Goal: Task Accomplishment & Management: Manage account settings

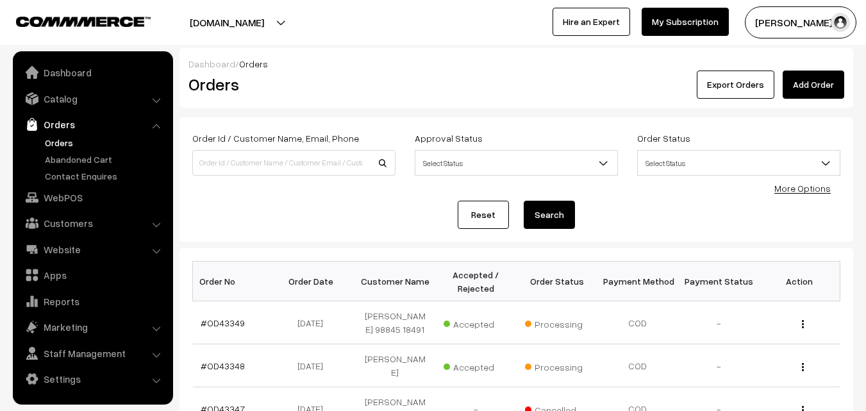
click at [65, 141] on link "Orders" at bounding box center [105, 142] width 127 height 13
click at [62, 140] on link "Orders" at bounding box center [105, 142] width 127 height 13
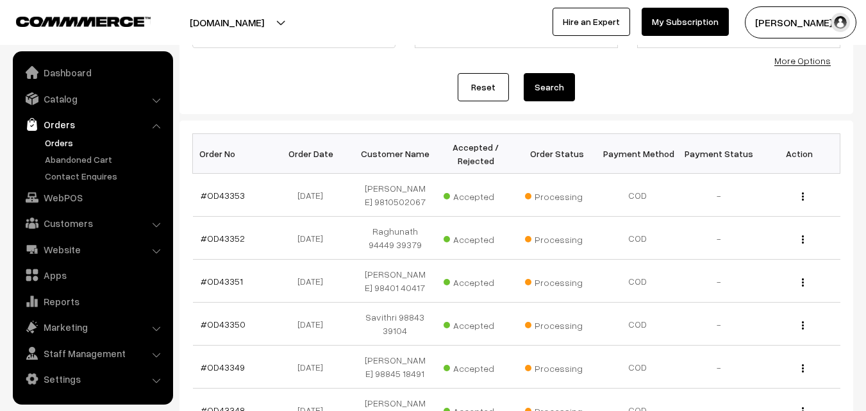
scroll to position [128, 0]
click at [220, 197] on link "#OD43353" at bounding box center [223, 194] width 44 height 11
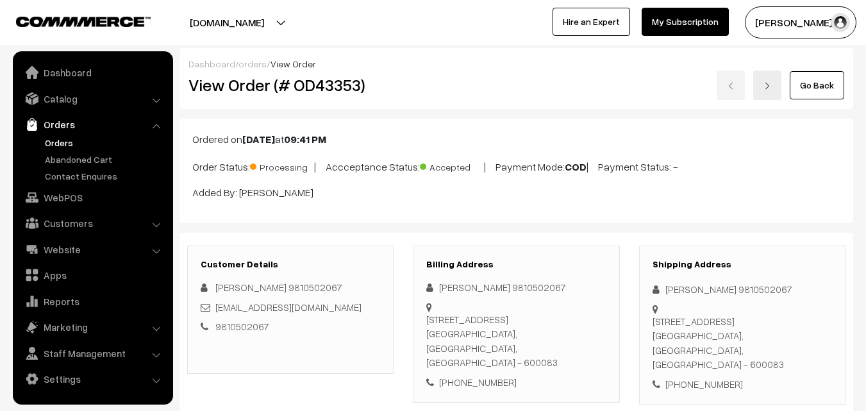
scroll to position [897, 0]
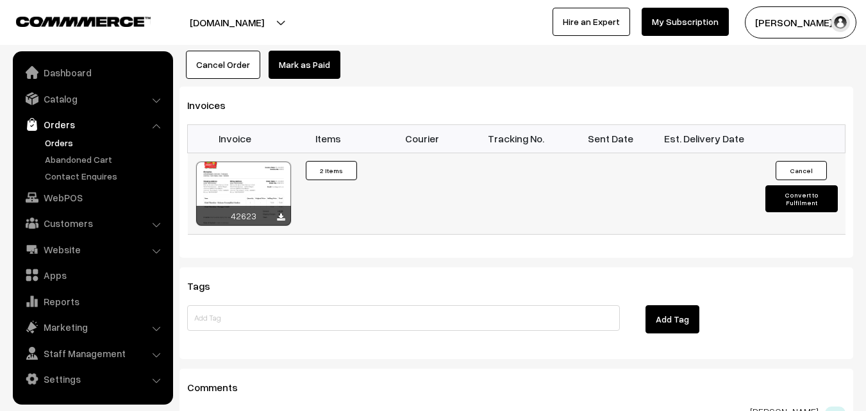
click at [260, 184] on div at bounding box center [243, 194] width 95 height 64
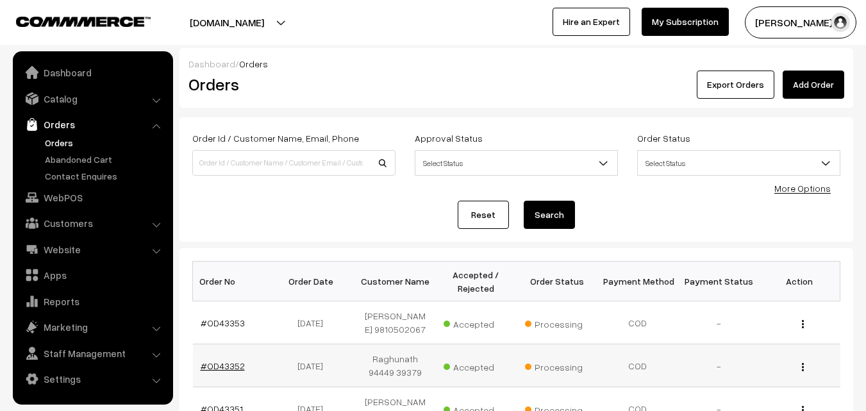
click at [226, 363] on link "#OD43352" at bounding box center [223, 365] width 44 height 11
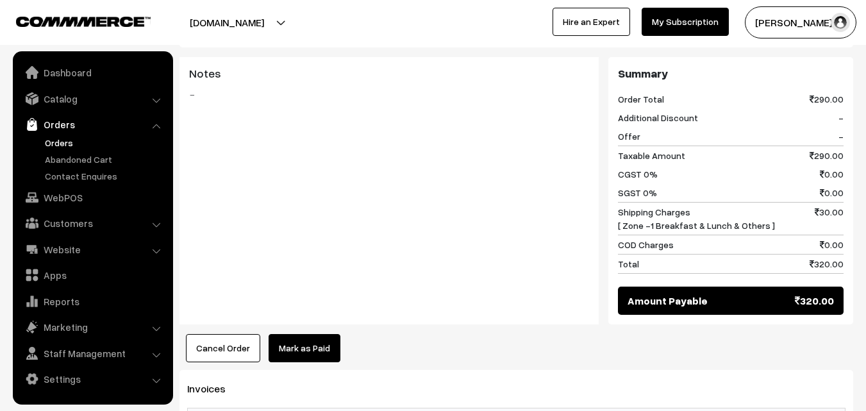
scroll to position [705, 0]
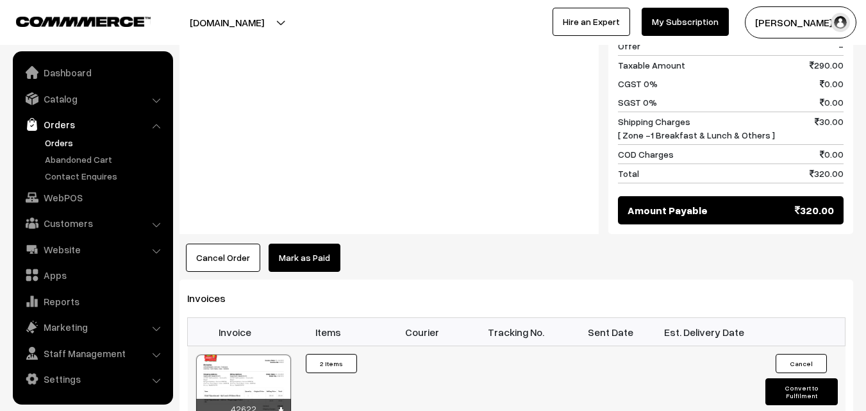
click at [244, 354] on div at bounding box center [243, 386] width 95 height 64
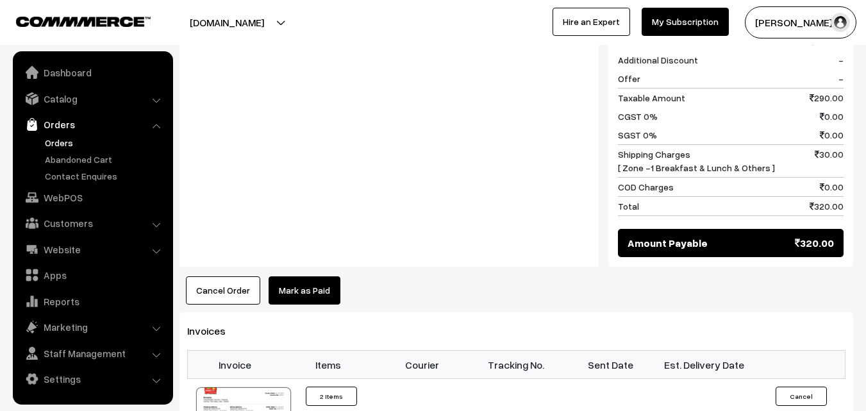
scroll to position [641, 0]
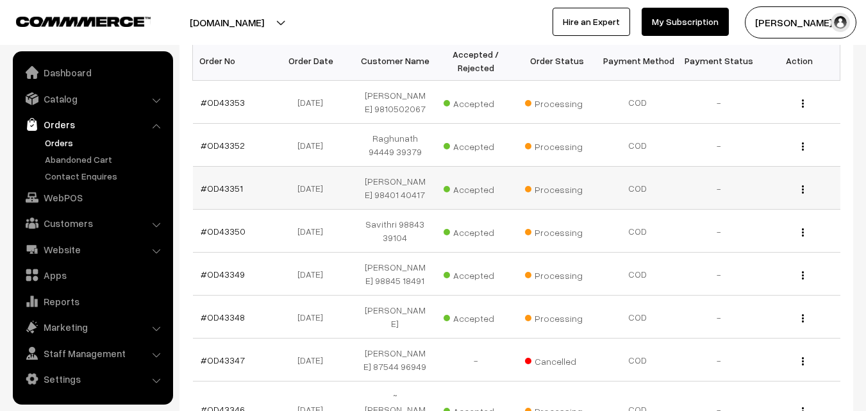
scroll to position [192, 0]
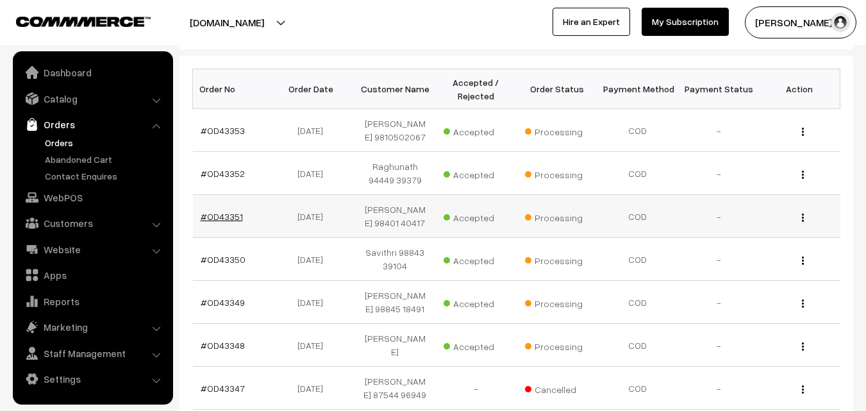
click at [225, 217] on link "#OD43351" at bounding box center [222, 216] width 42 height 11
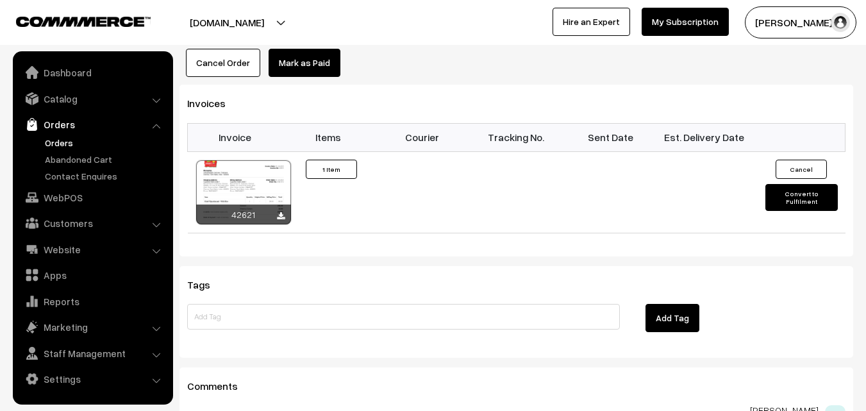
scroll to position [897, 0]
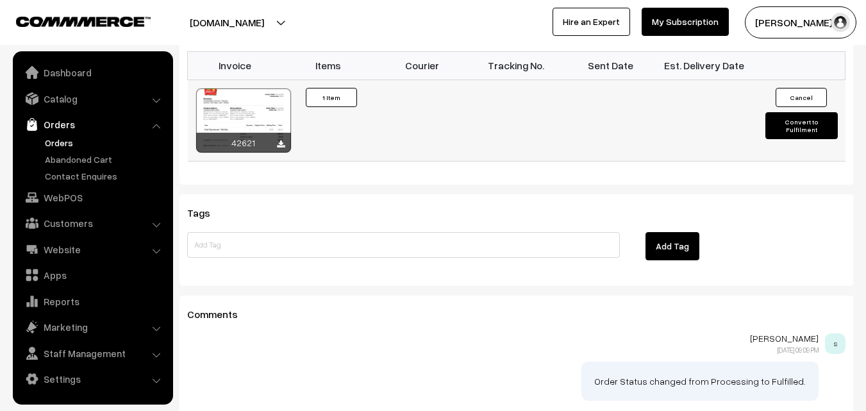
click at [250, 88] on div at bounding box center [243, 120] width 95 height 64
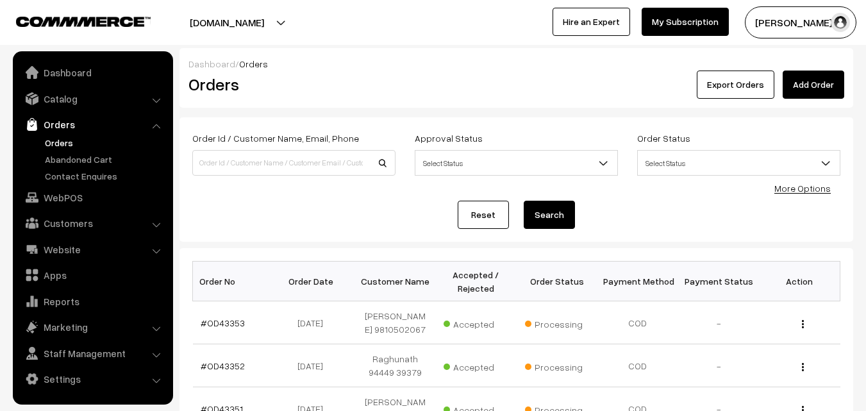
scroll to position [192, 0]
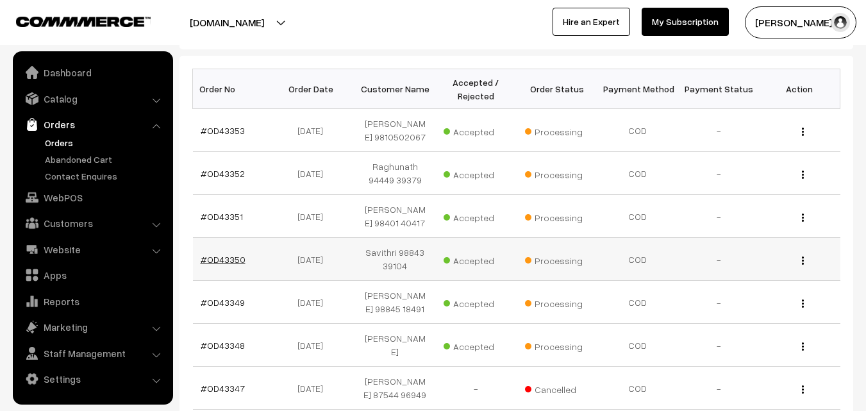
click at [210, 258] on link "#OD43350" at bounding box center [223, 259] width 45 height 11
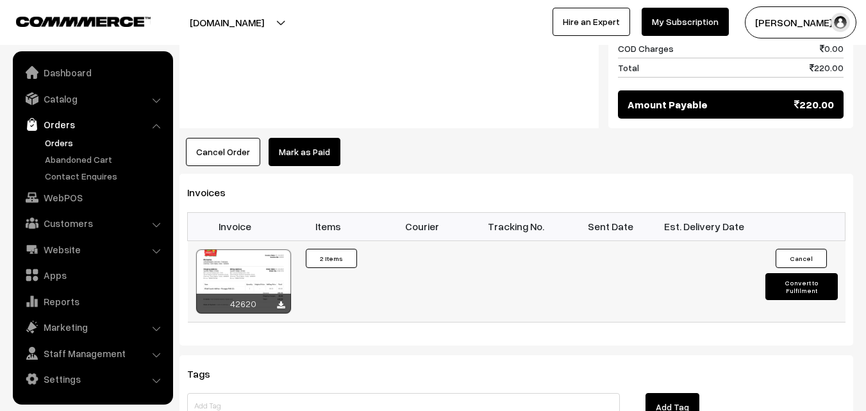
scroll to position [769, 0]
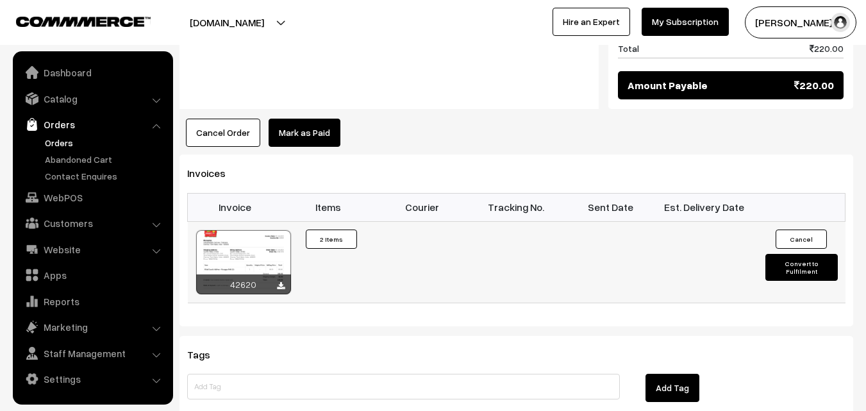
click at [247, 231] on div at bounding box center [243, 262] width 95 height 64
click at [66, 204] on link "WebPOS" at bounding box center [92, 197] width 153 height 23
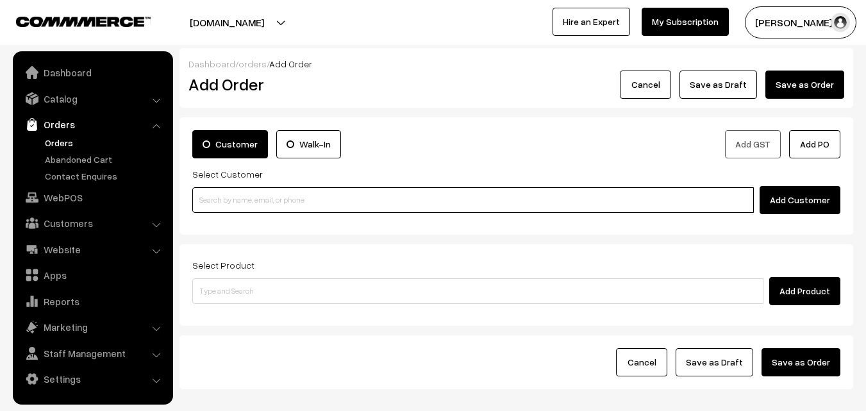
click at [240, 188] on input at bounding box center [473, 200] width 562 height 26
paste input "98412 20818"
click at [217, 192] on input "98412 20818" at bounding box center [473, 200] width 562 height 26
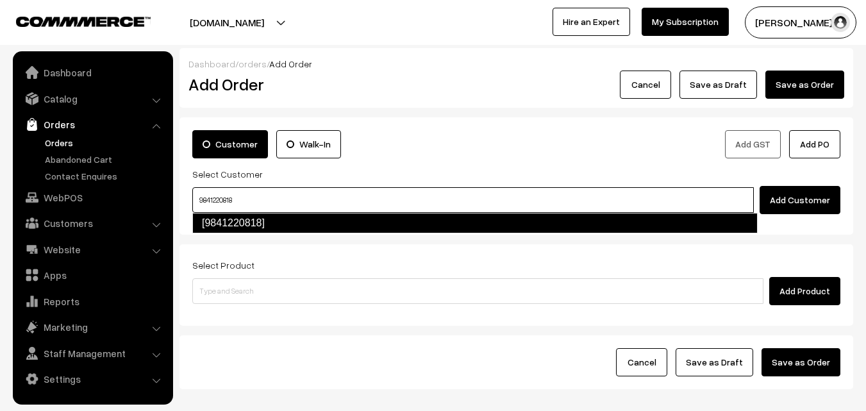
click at [220, 225] on link "[9841220818]" at bounding box center [474, 223] width 565 height 21
type input "9841220818"
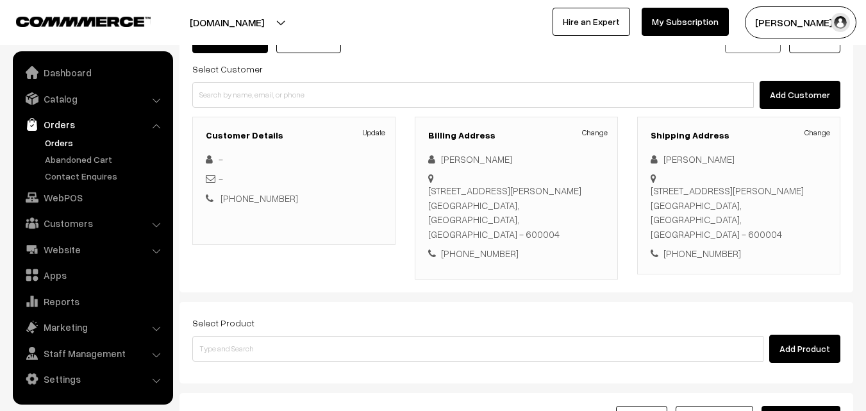
scroll to position [219, 0]
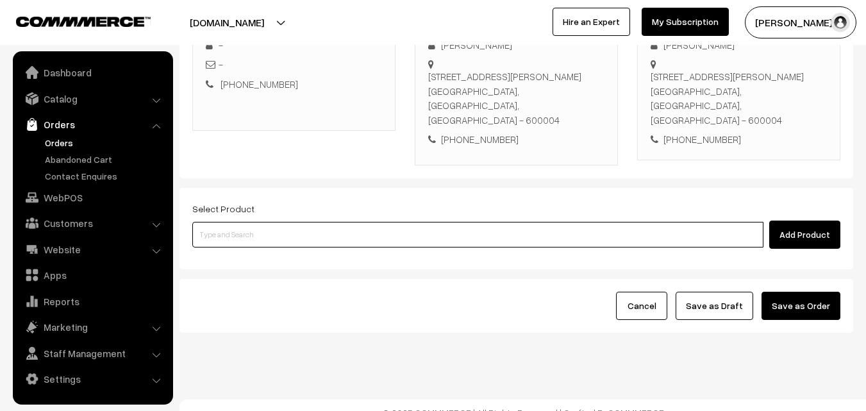
click at [265, 222] on input at bounding box center [477, 235] width 571 height 26
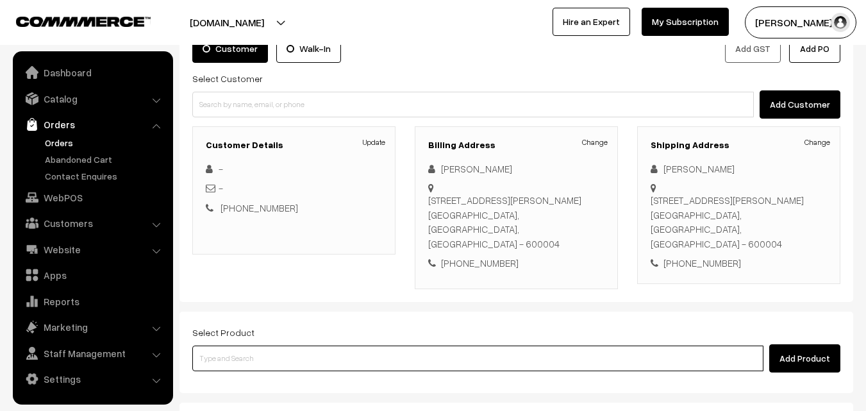
scroll to position [91, 0]
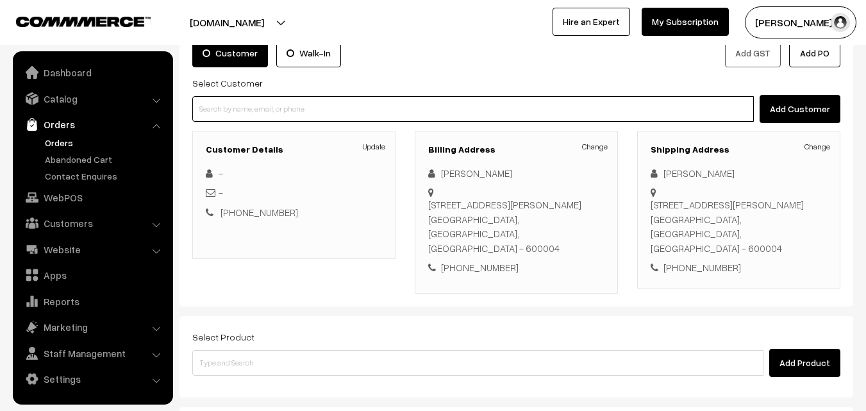
click at [269, 116] on input at bounding box center [473, 109] width 562 height 26
paste input "98404 86394"
click at [222, 103] on input "98404 86394" at bounding box center [473, 109] width 562 height 26
click at [221, 122] on link "Muralidharan 9840486394 [9840486394]" at bounding box center [475, 131] width 564 height 19
type input "9840486394"
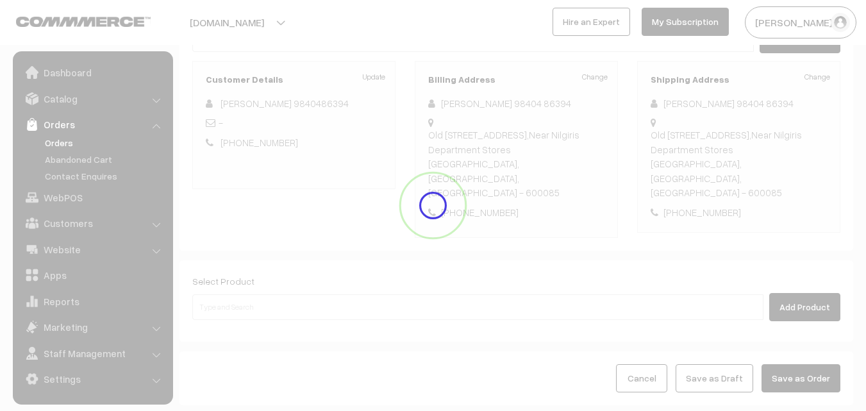
scroll to position [234, 0]
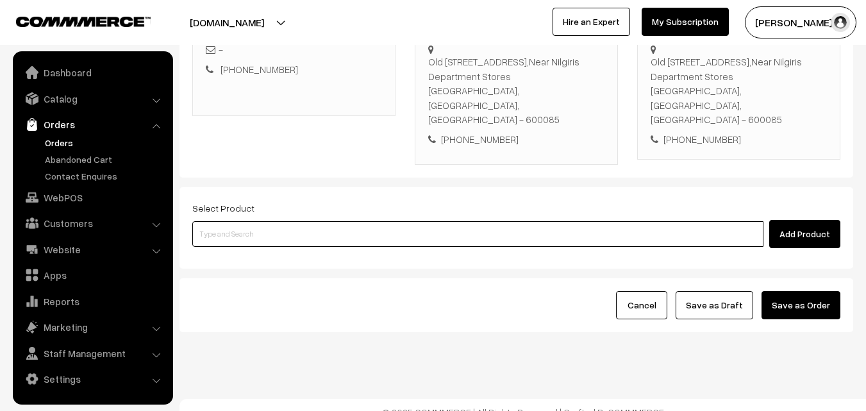
click at [253, 221] on input at bounding box center [477, 234] width 571 height 26
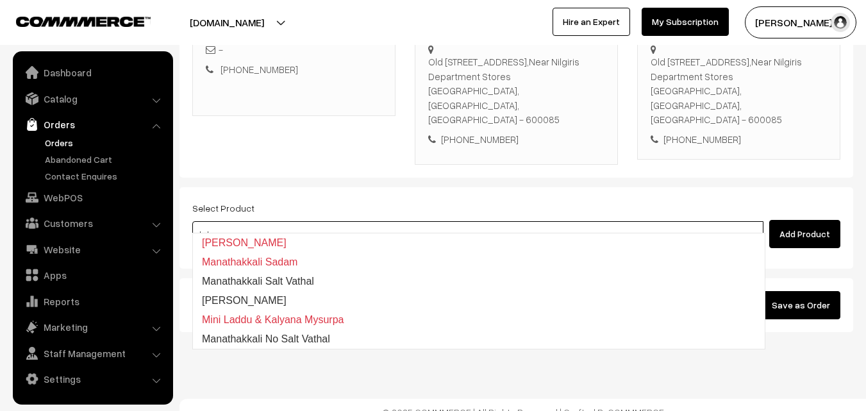
type input "kalyana"
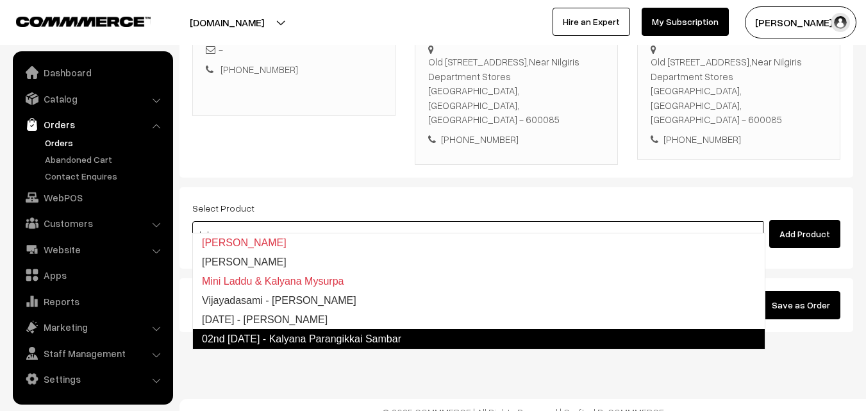
drag, startPoint x: 290, startPoint y: 335, endPoint x: 276, endPoint y: 304, distance: 33.3
click at [290, 335] on link "02nd Thursday - Kalyana Parangikkai Sambar" at bounding box center [478, 339] width 573 height 21
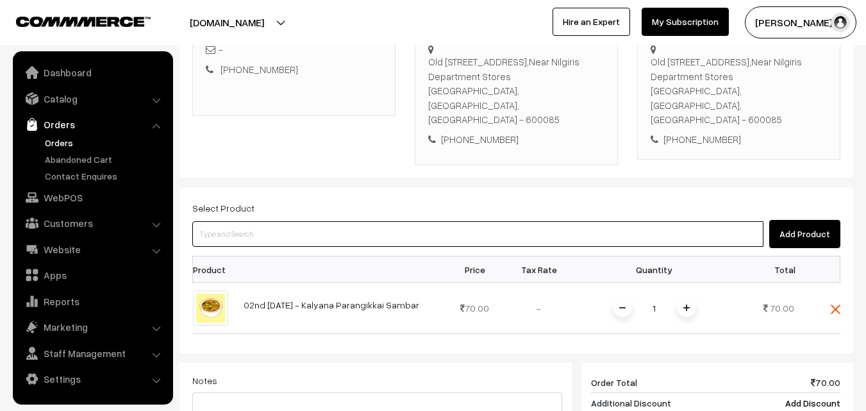
click at [252, 221] on input at bounding box center [477, 234] width 571 height 26
type input "ushili"
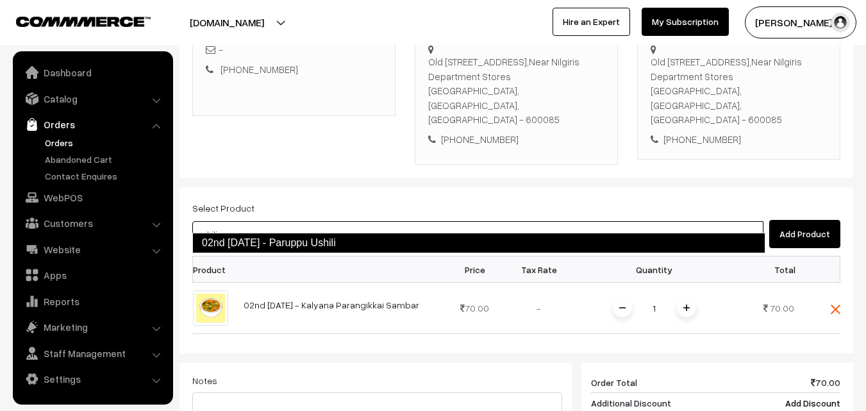
click at [246, 244] on link "02nd Thursday - Paruppu Ushili" at bounding box center [478, 243] width 573 height 21
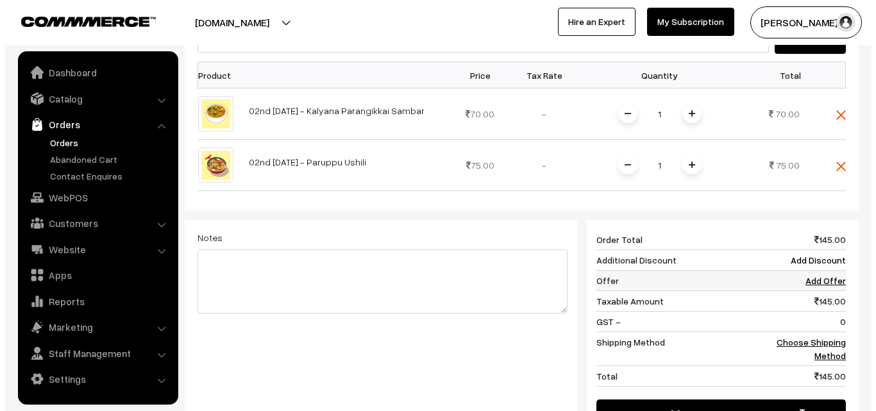
scroll to position [554, 0]
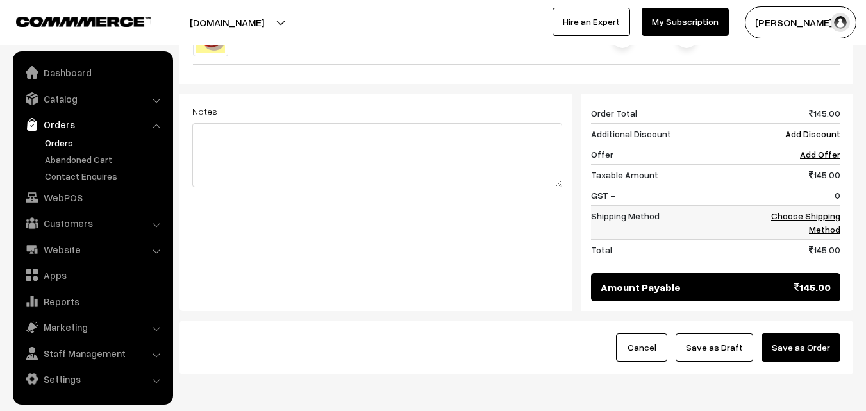
click at [813, 210] on link "Choose Shipping Method" at bounding box center [805, 222] width 69 height 24
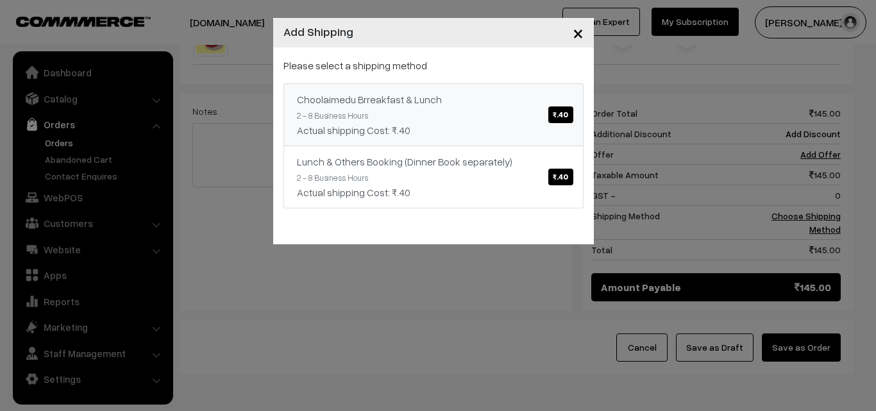
click at [407, 85] on link "Choolaimedu Brreakfast & Lunch ₹.40 2 - 8 Business Hours Actual shipping Cost: …" at bounding box center [433, 114] width 300 height 63
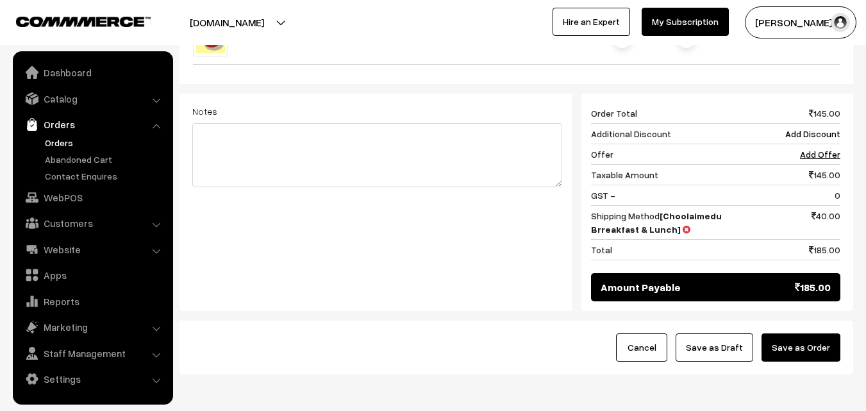
click at [804, 334] on button "Save as Order" at bounding box center [801, 347] width 79 height 28
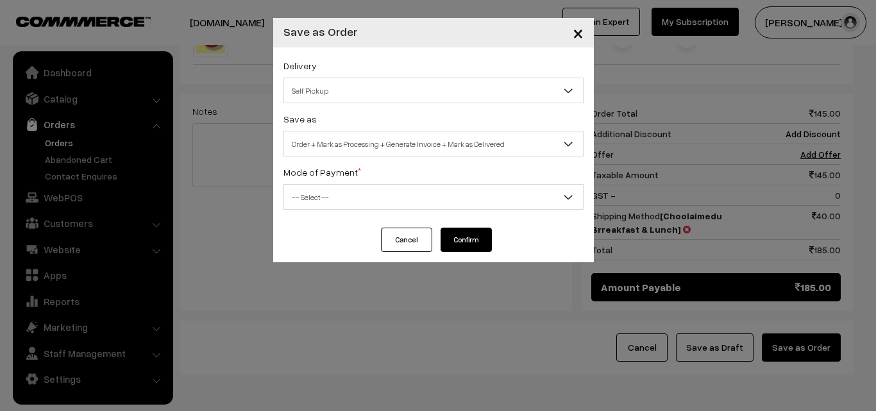
click at [346, 84] on span "Self Pickup" at bounding box center [433, 90] width 299 height 22
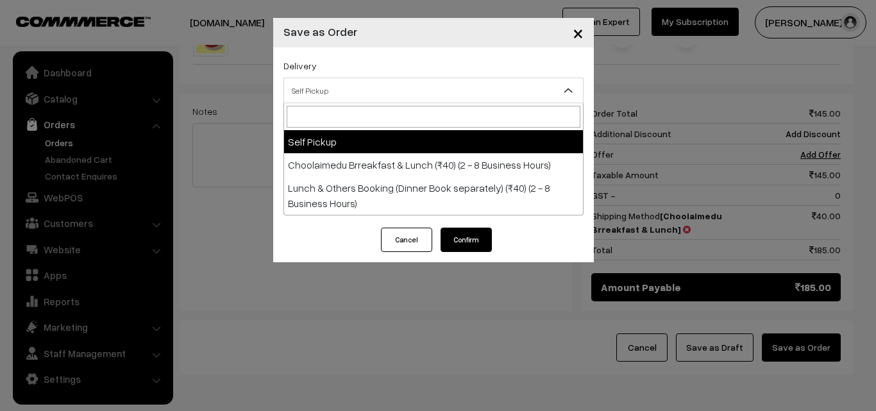
select select "CBL1"
select select "3"
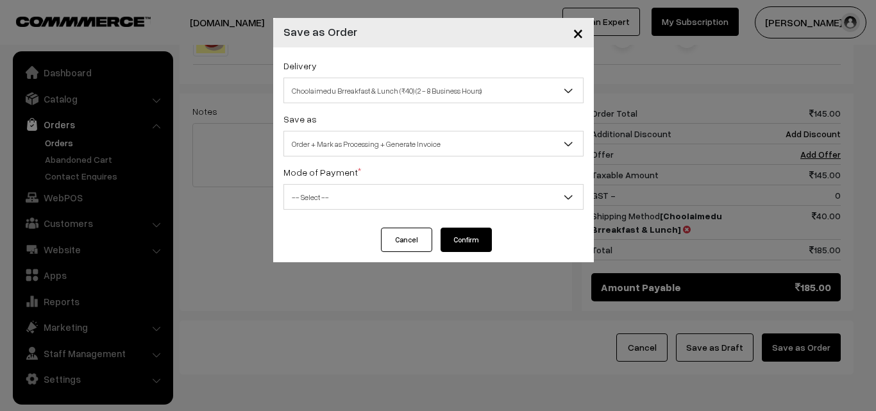
click at [364, 139] on span "Order + Mark as Processing + Generate Invoice" at bounding box center [433, 144] width 299 height 22
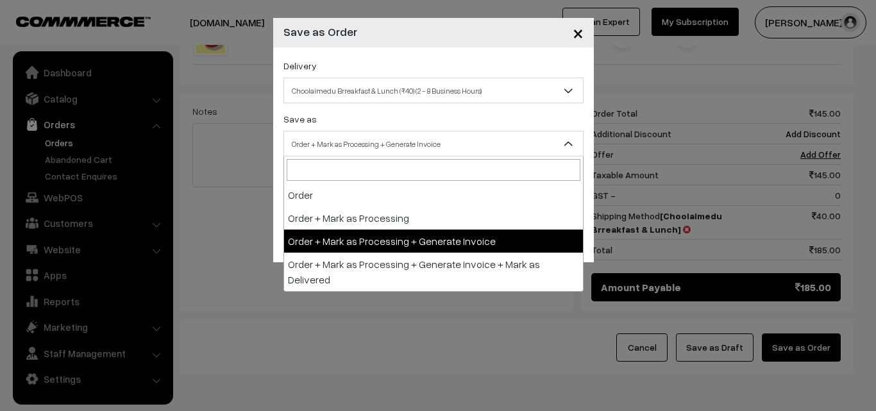
drag, startPoint x: 362, startPoint y: 229, endPoint x: 344, endPoint y: 202, distance: 32.0
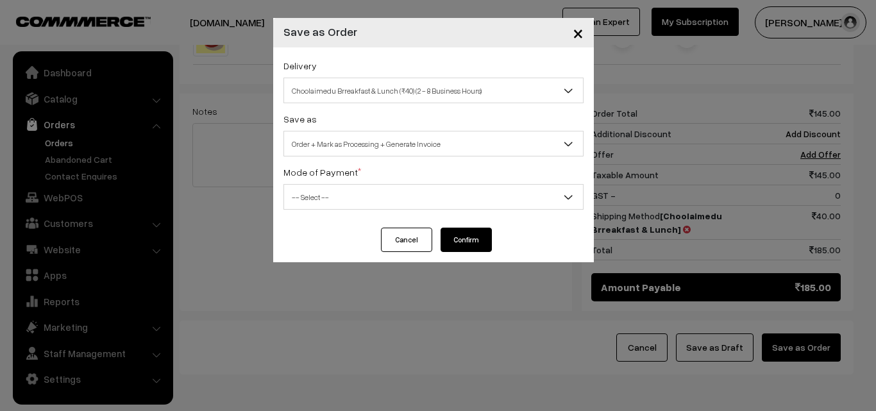
click at [343, 197] on span "-- Select --" at bounding box center [433, 197] width 299 height 22
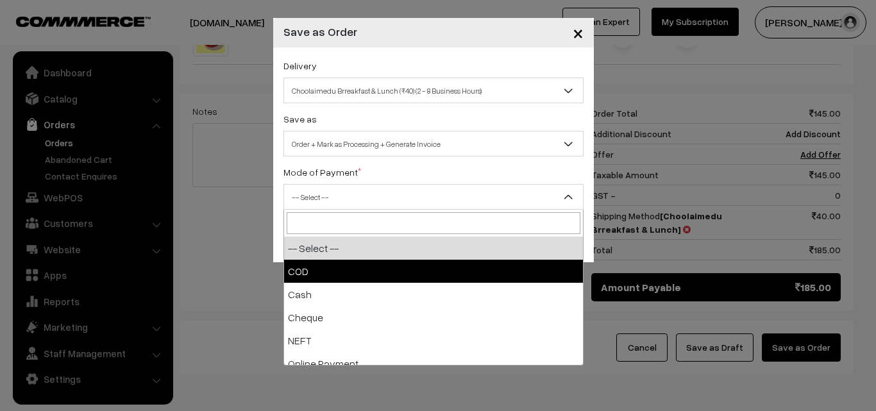
drag, startPoint x: 333, startPoint y: 265, endPoint x: 397, endPoint y: 265, distance: 64.1
select select "1"
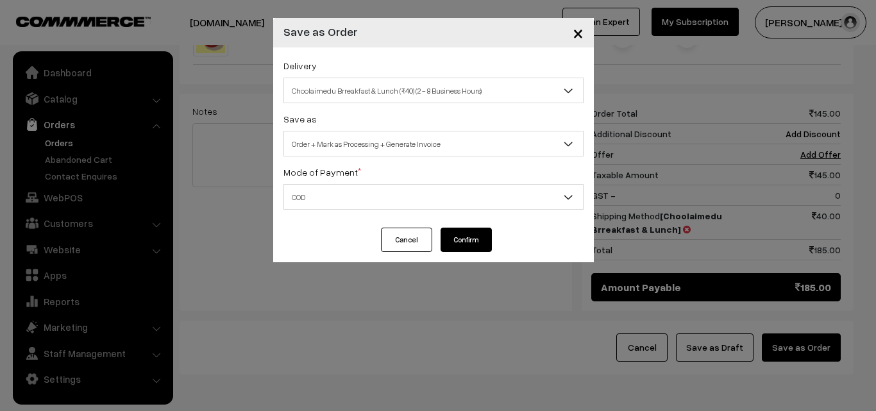
click at [490, 235] on button "Confirm" at bounding box center [465, 240] width 51 height 24
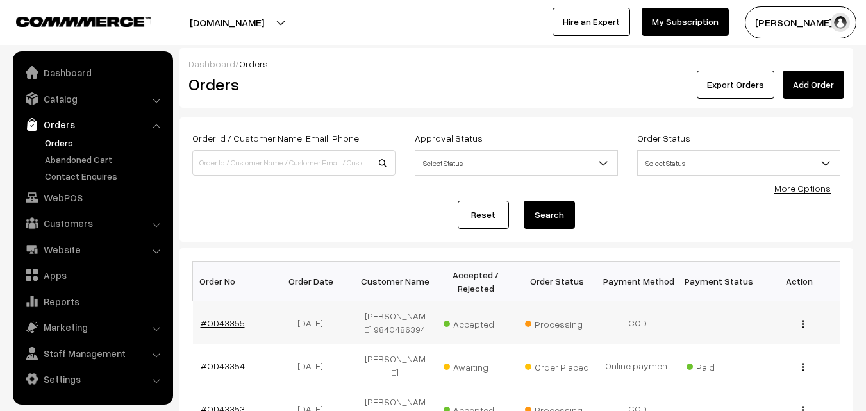
click at [220, 326] on link "#OD43355" at bounding box center [223, 322] width 44 height 11
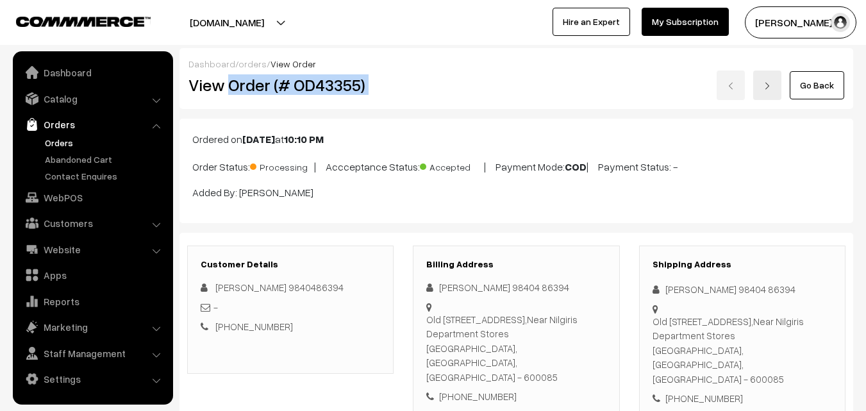
drag, startPoint x: 0, startPoint y: 0, endPoint x: 431, endPoint y: 80, distance: 438.8
click at [431, 80] on div "View Order (# OD43355) Go Back" at bounding box center [516, 85] width 675 height 29
copy div "Order (# OD43355)"
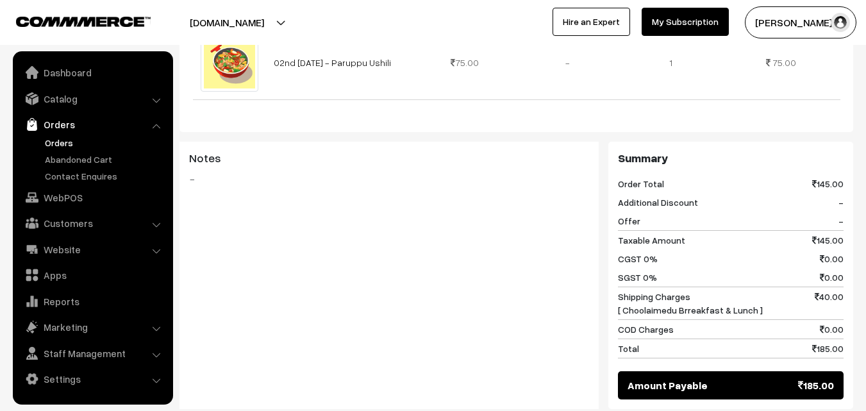
scroll to position [641, 0]
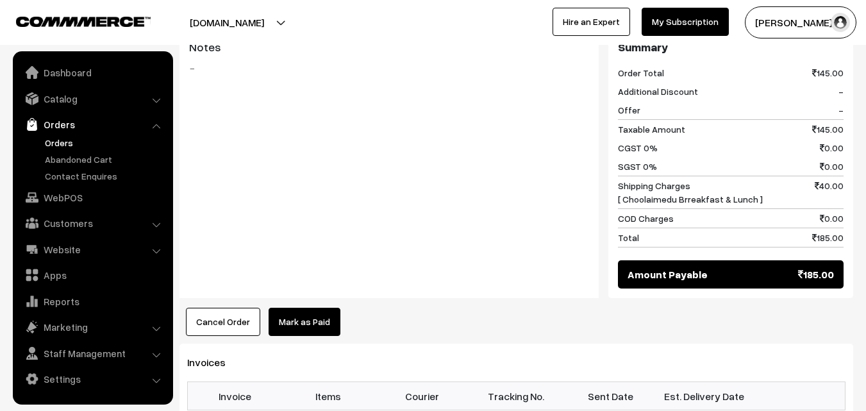
click at [218, 382] on th "Invoice" at bounding box center [235, 396] width 94 height 28
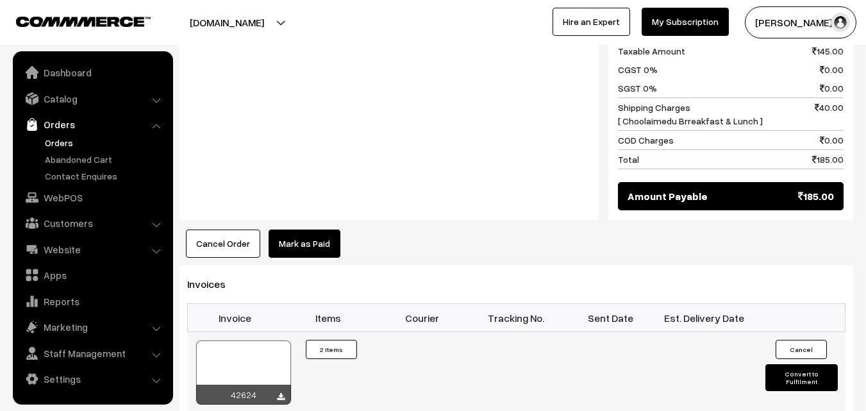
scroll to position [833, 0]
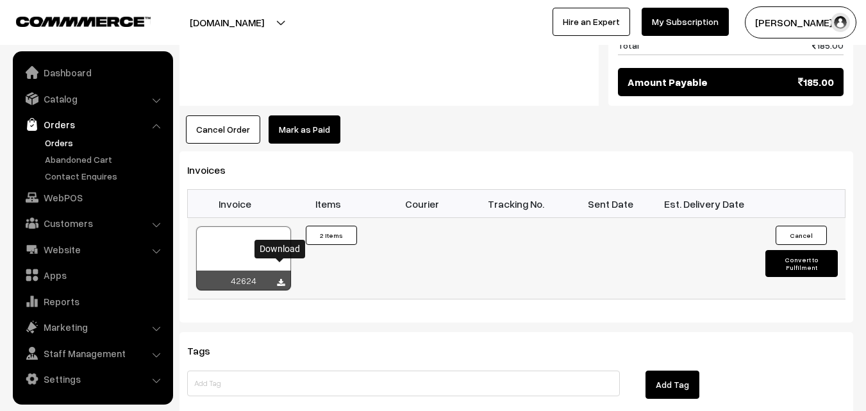
click at [278, 279] on icon at bounding box center [281, 283] width 8 height 8
click at [74, 142] on link "Orders" at bounding box center [105, 142] width 127 height 13
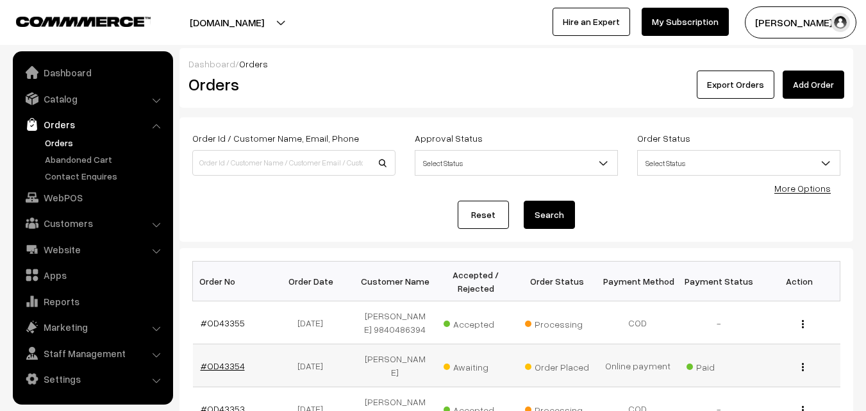
click at [217, 363] on link "#OD43354" at bounding box center [223, 365] width 44 height 11
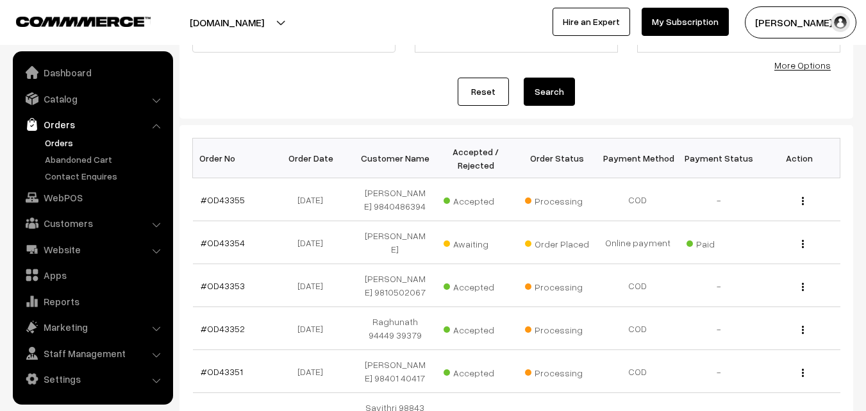
scroll to position [128, 0]
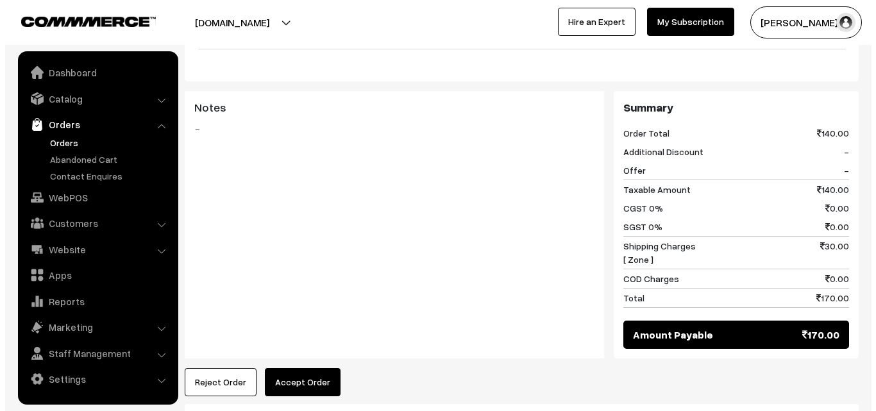
scroll to position [513, 0]
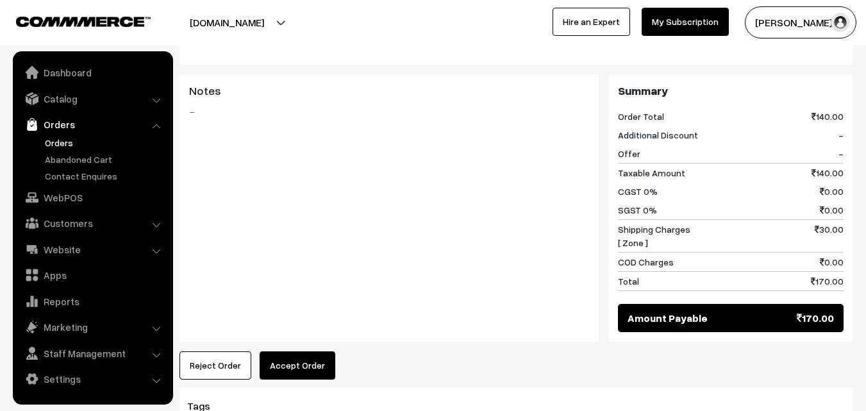
click at [302, 352] on button "Accept Order" at bounding box center [298, 365] width 76 height 28
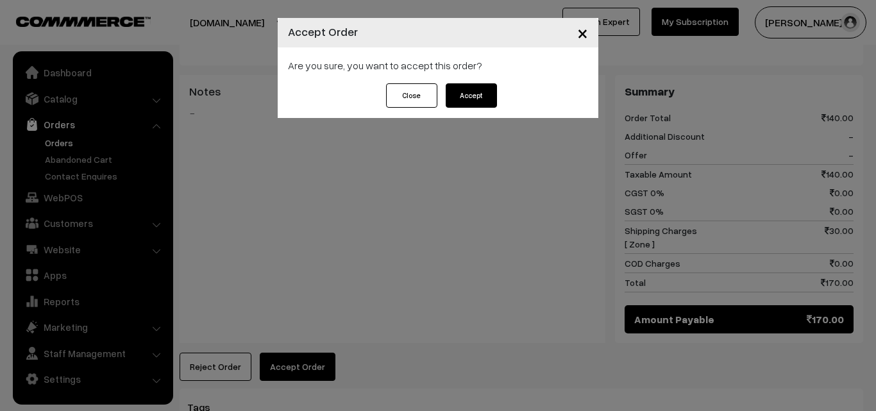
click at [460, 79] on div "Are you sure, you want to accept this order?" at bounding box center [438, 65] width 321 height 36
click at [462, 96] on button "Accept" at bounding box center [471, 95] width 51 height 24
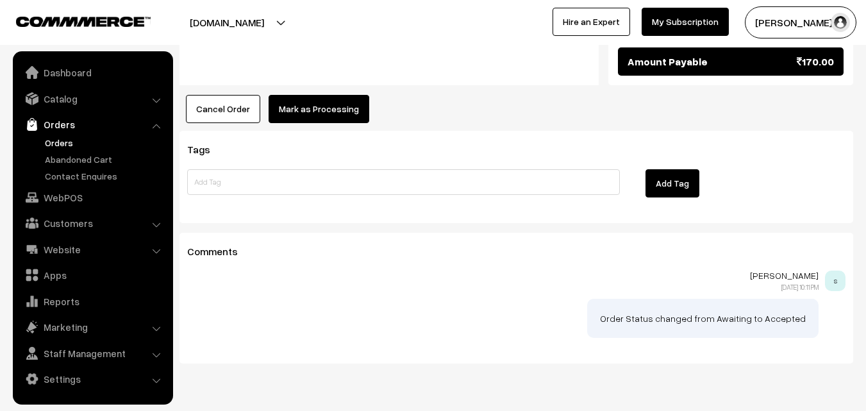
click at [303, 96] on button "Mark as Processing" at bounding box center [319, 109] width 101 height 28
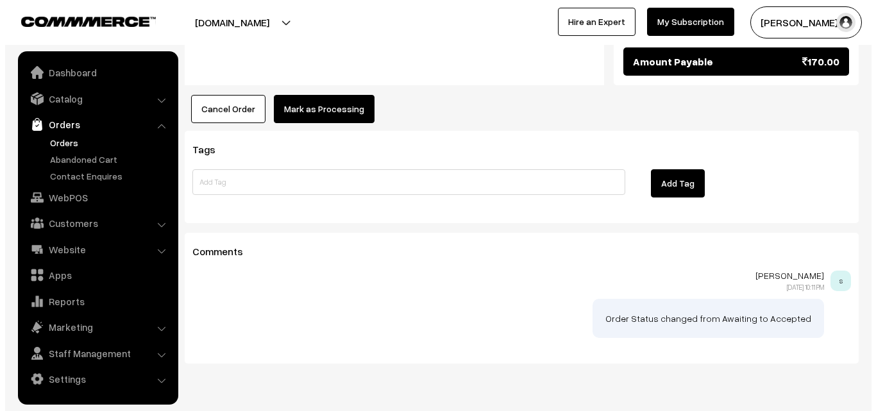
scroll to position [771, 0]
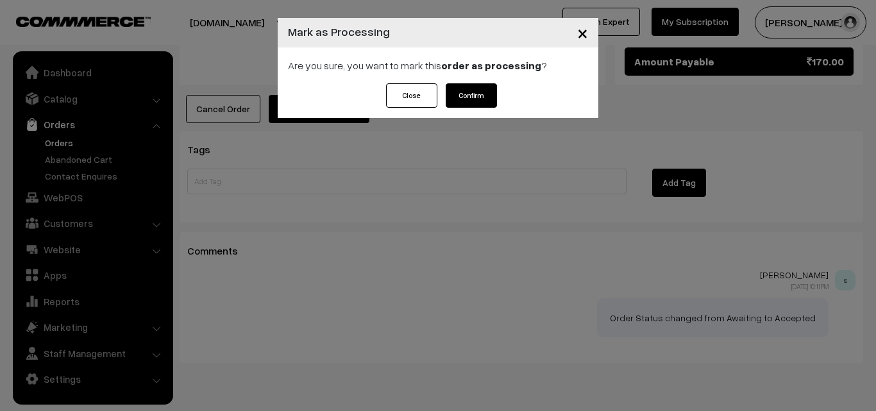
click at [455, 87] on button "Confirm" at bounding box center [471, 95] width 51 height 24
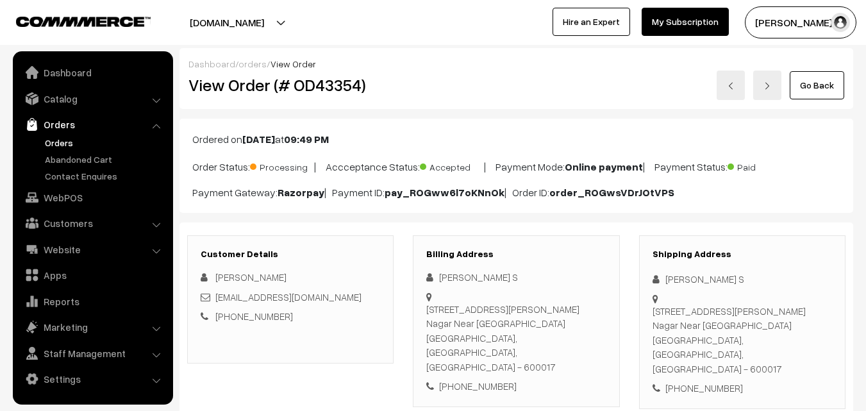
click at [58, 144] on link "Orders" at bounding box center [105, 142] width 127 height 13
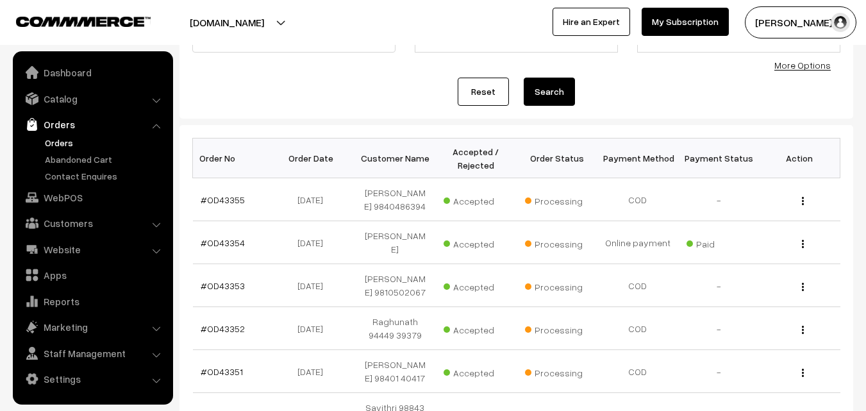
scroll to position [128, 0]
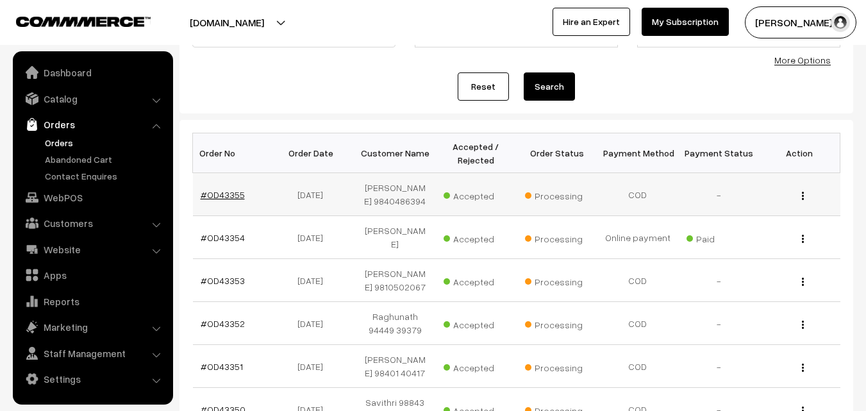
click at [232, 199] on link "#OD43355" at bounding box center [223, 194] width 44 height 11
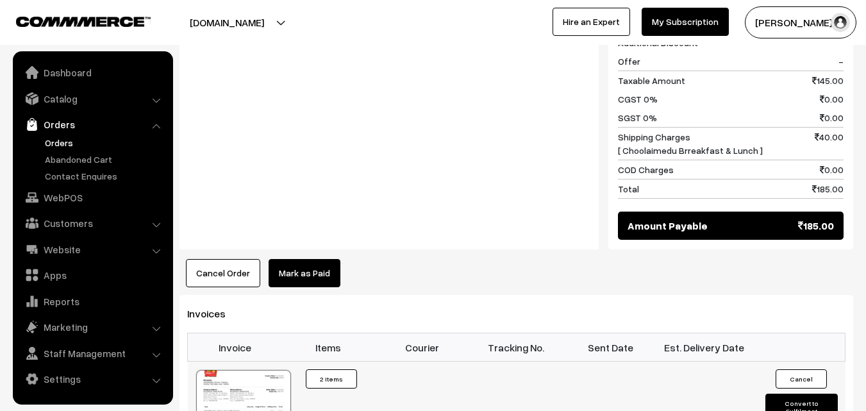
scroll to position [769, 0]
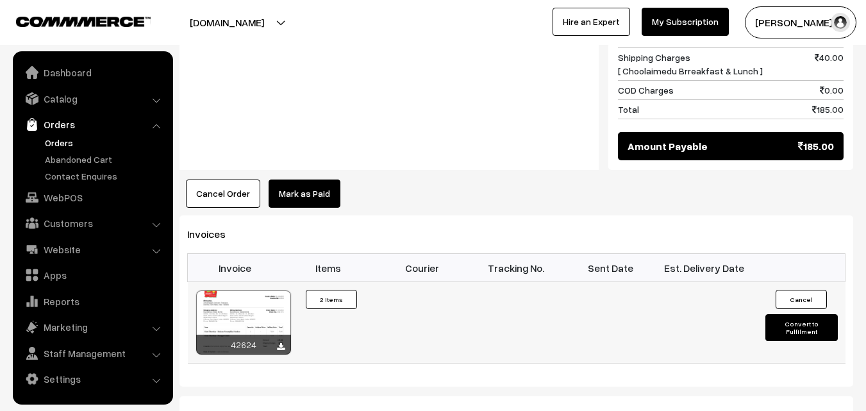
click at [258, 296] on div at bounding box center [243, 322] width 95 height 64
click at [69, 146] on link "Orders" at bounding box center [105, 142] width 127 height 13
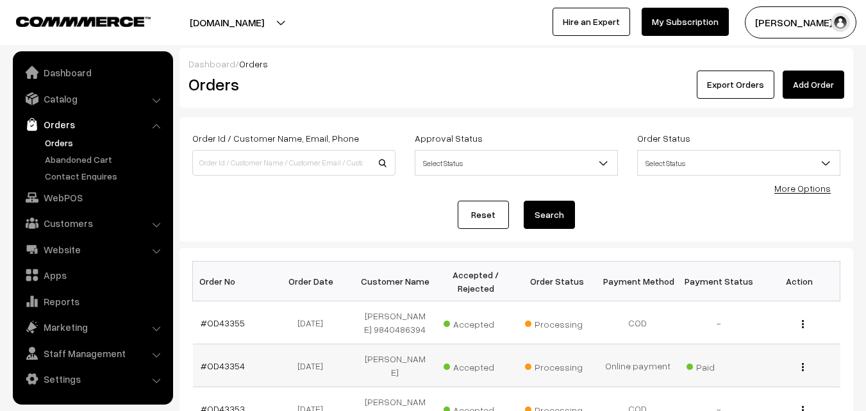
click at [230, 366] on td "#OD43354" at bounding box center [233, 365] width 81 height 43
click at [231, 360] on link "#OD43354" at bounding box center [223, 365] width 44 height 11
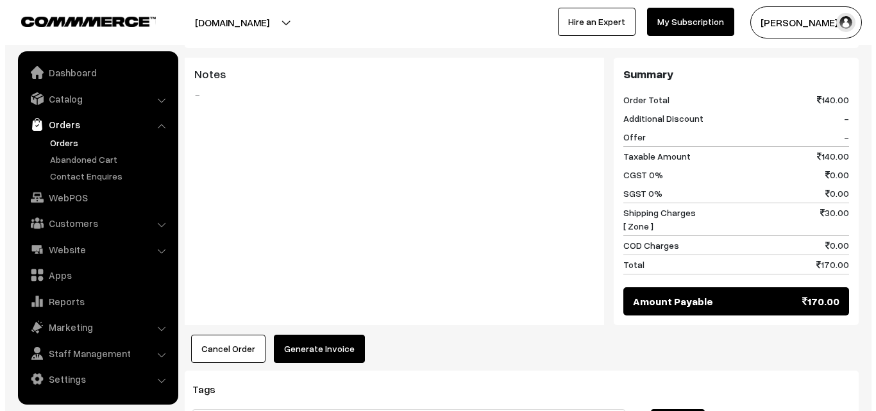
scroll to position [534, 0]
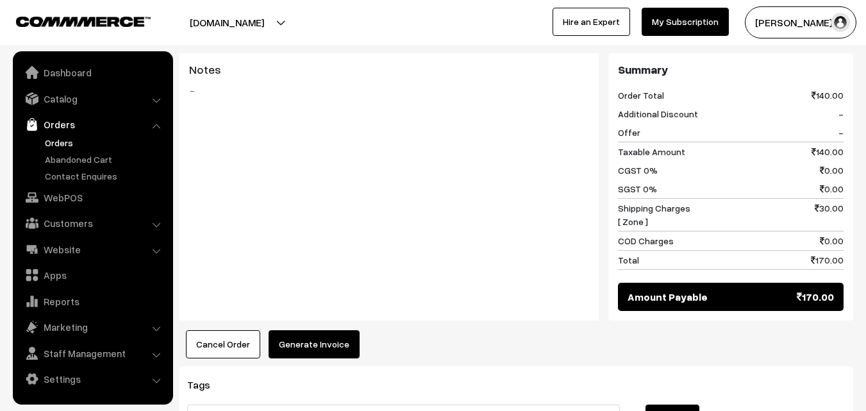
click at [312, 330] on button "Generate Invoice" at bounding box center [314, 344] width 91 height 28
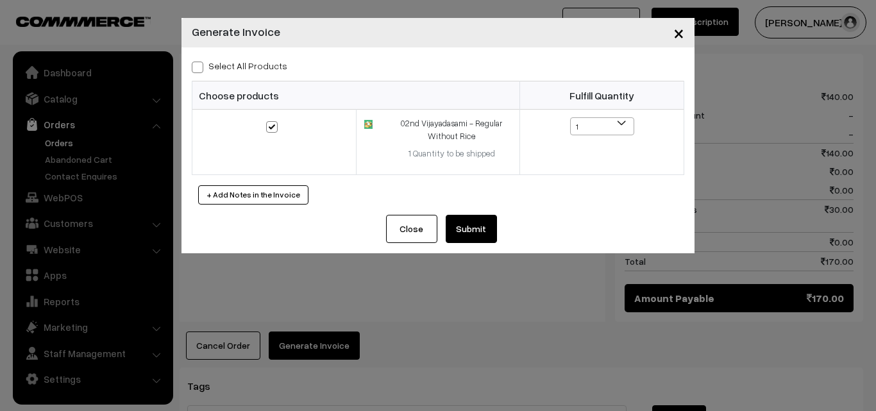
click at [255, 71] on label "Select All Products" at bounding box center [240, 65] width 96 height 13
click at [200, 69] on input "Select All Products" at bounding box center [196, 65] width 8 height 8
checkbox input "true"
click at [476, 234] on button "Submit" at bounding box center [471, 229] width 51 height 28
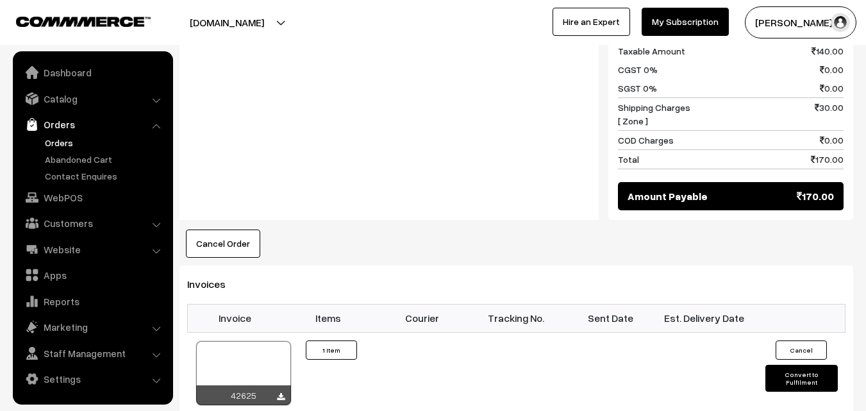
scroll to position [790, 0]
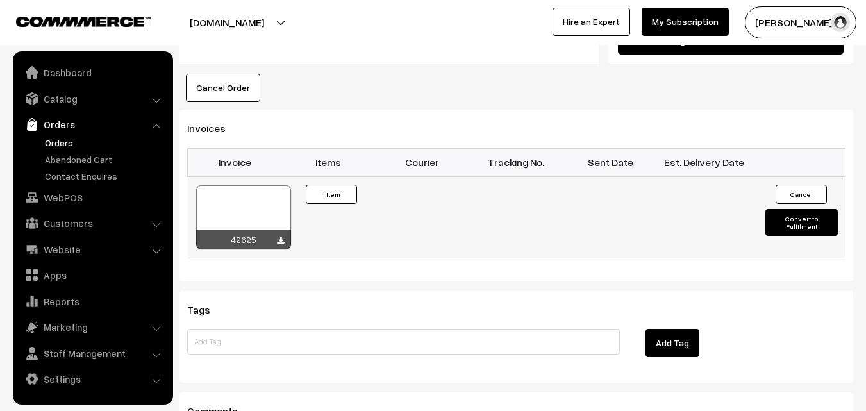
click at [262, 185] on div at bounding box center [243, 217] width 95 height 64
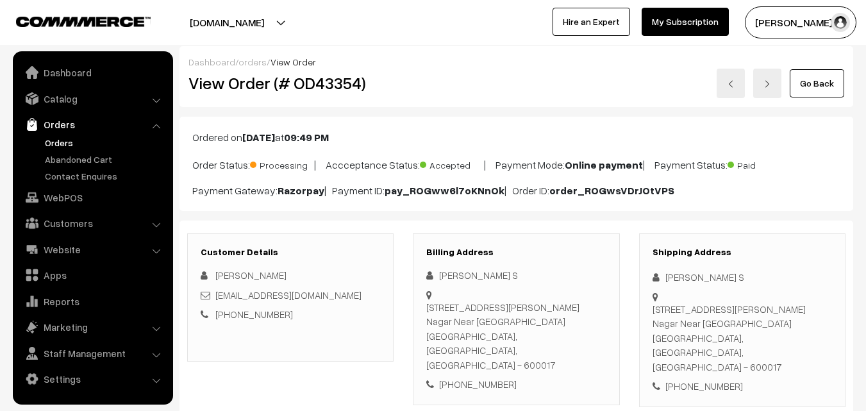
scroll to position [0, 0]
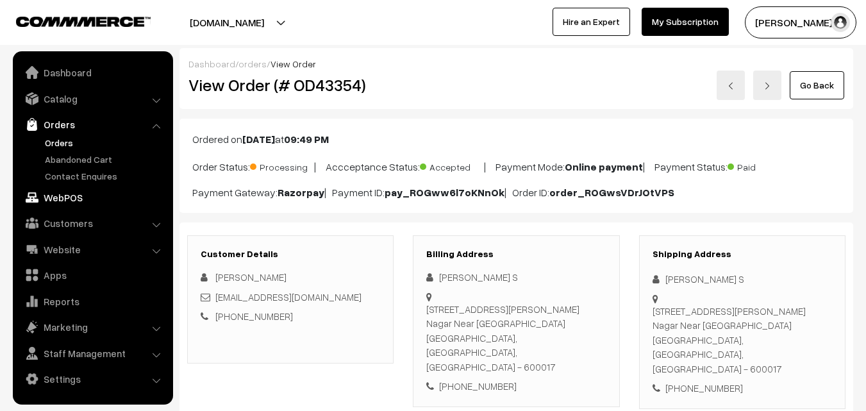
click at [72, 193] on link "WebPOS" at bounding box center [92, 197] width 153 height 23
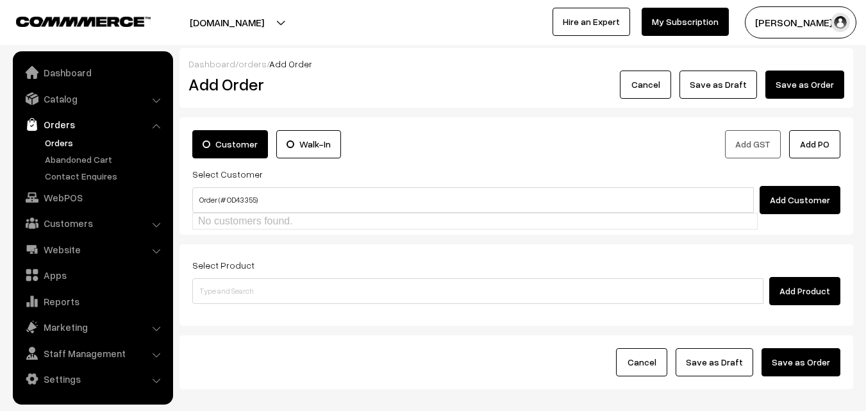
type input "Order (# OD43355)"
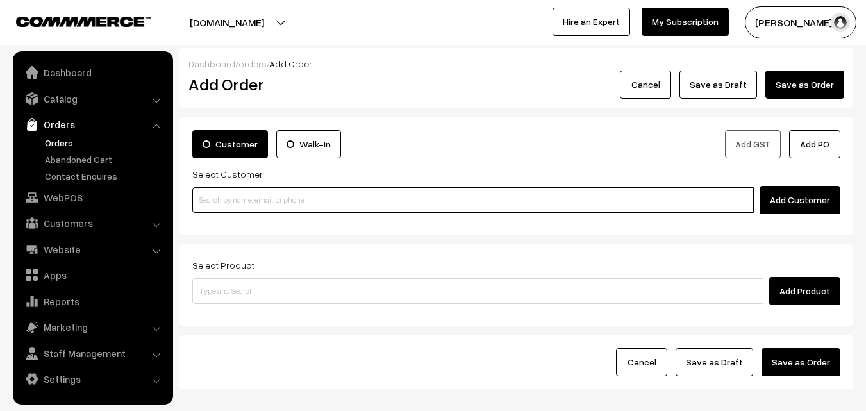
click at [234, 194] on input at bounding box center [473, 200] width 562 height 26
paste input "98412 20818"
click at [220, 194] on input "98412 20818" at bounding box center [473, 200] width 562 height 26
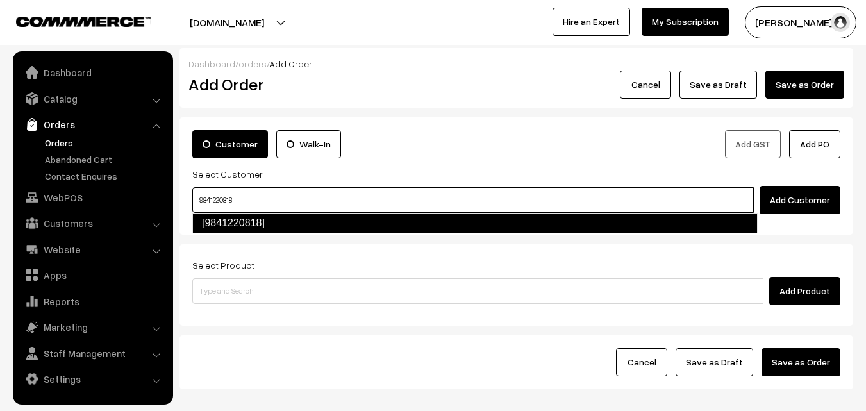
click at [215, 219] on link "[9841220818]" at bounding box center [474, 223] width 565 height 21
type input "9841220818"
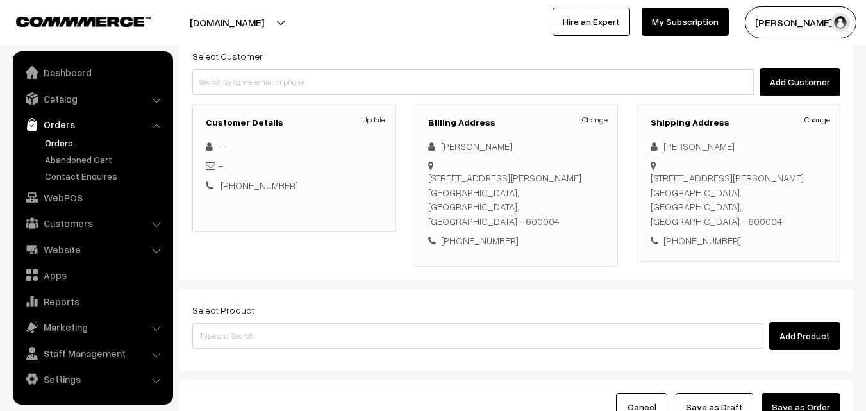
scroll to position [128, 0]
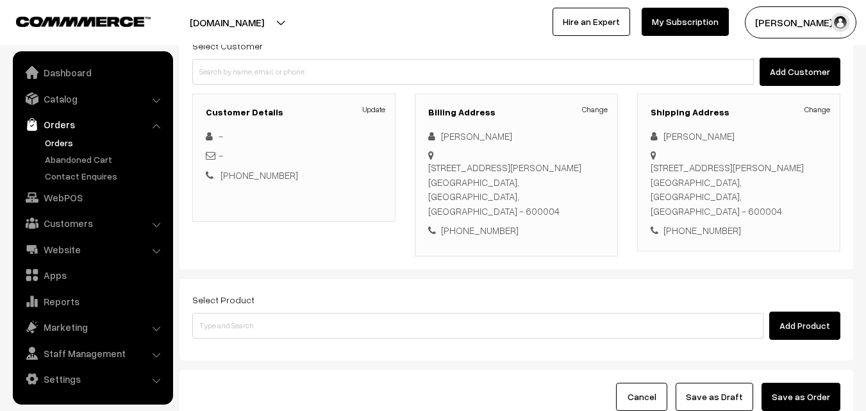
click at [280, 312] on div "Add Product" at bounding box center [516, 326] width 648 height 28
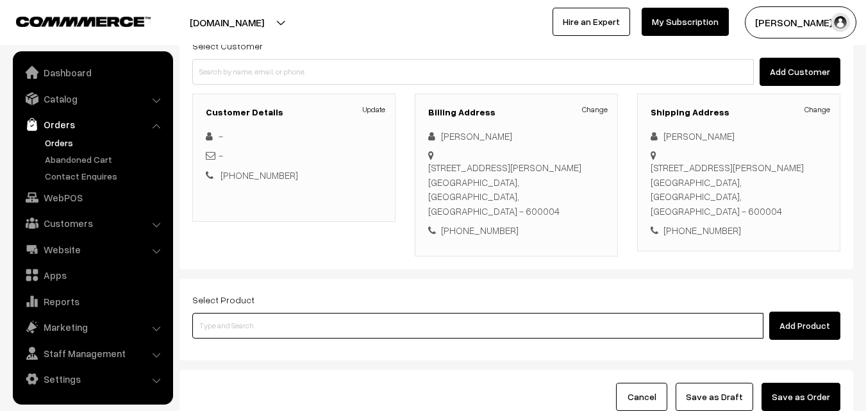
click at [279, 313] on input at bounding box center [477, 326] width 571 height 26
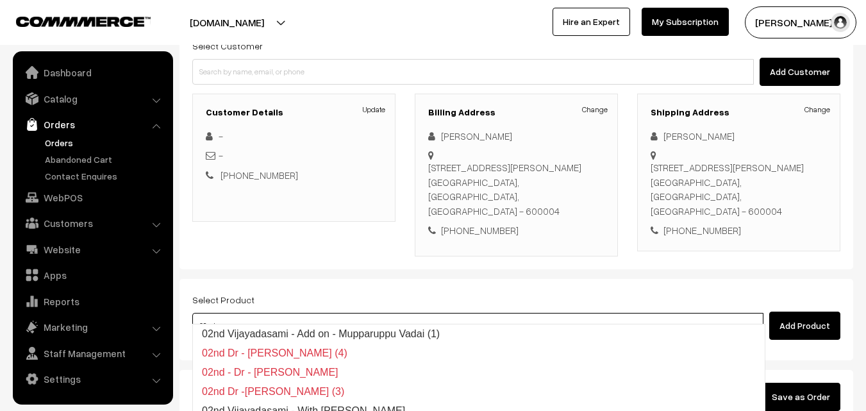
type input "02nd vi"
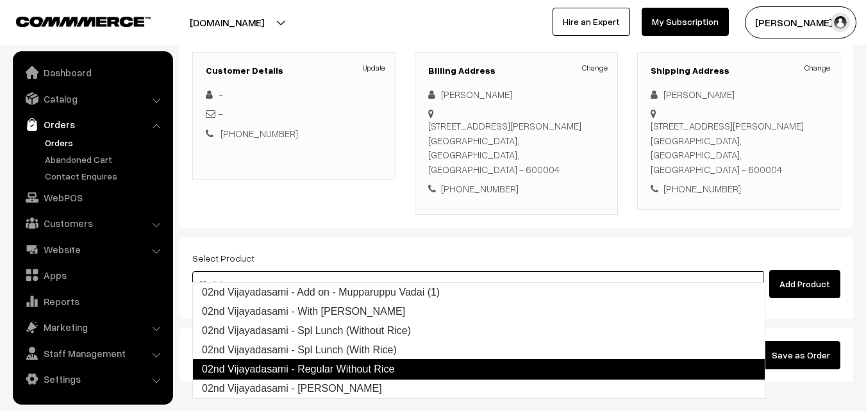
scroll to position [192, 0]
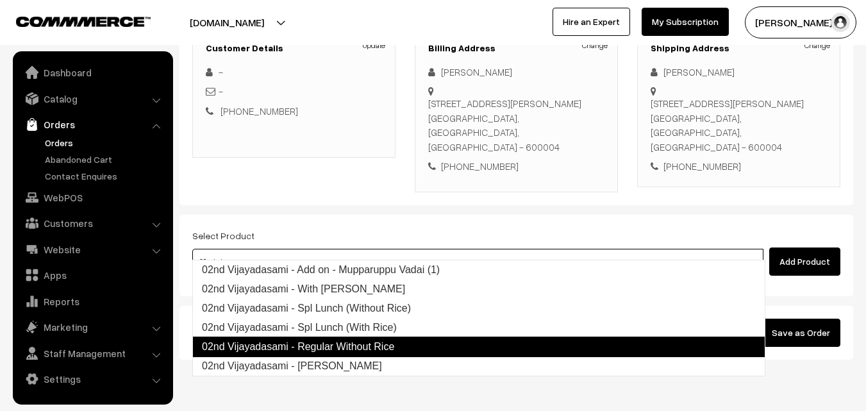
click at [357, 350] on link "02nd Vijayadasami - Regular Without Rice" at bounding box center [478, 347] width 573 height 21
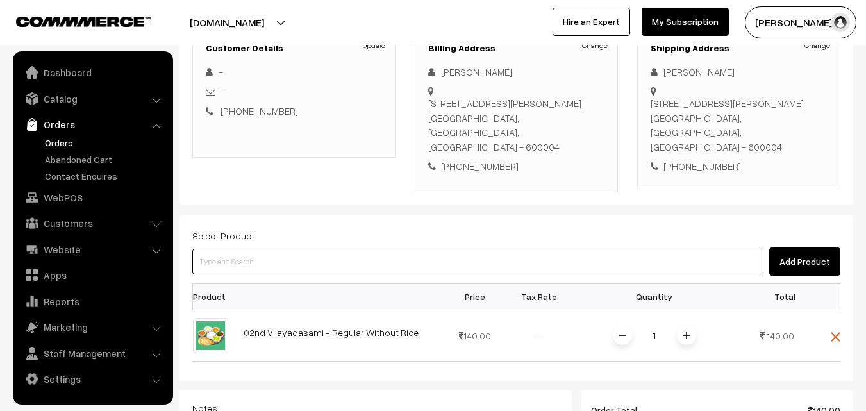
click at [264, 249] on input at bounding box center [477, 262] width 571 height 26
type input "9"
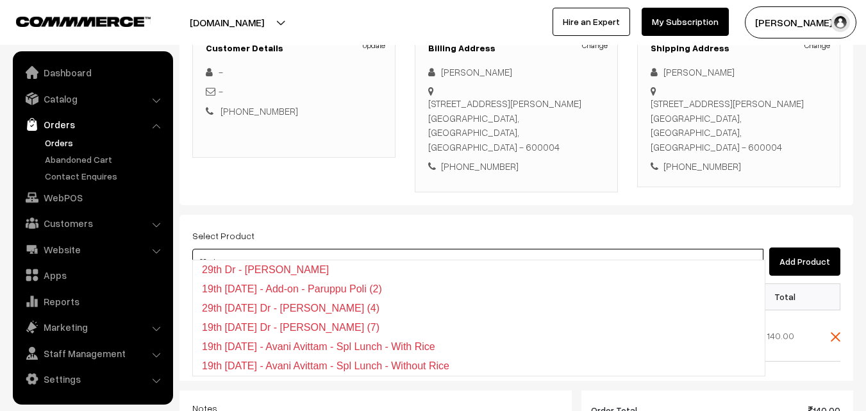
type input "02nd vi"
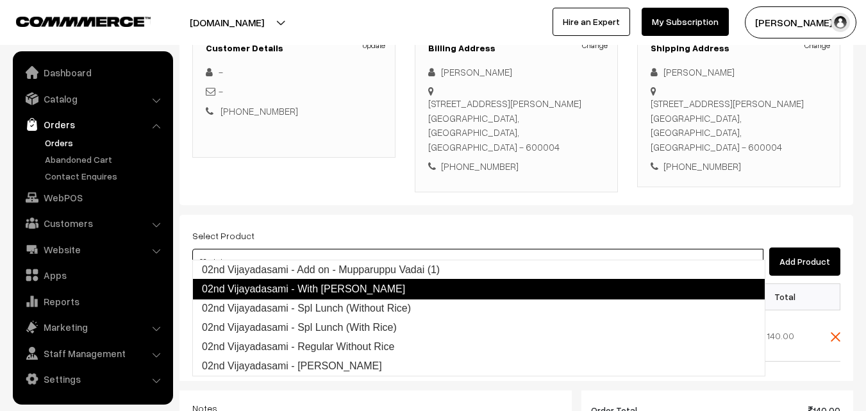
click at [319, 283] on link "02nd Vijayadasami - With Rice" at bounding box center [478, 289] width 573 height 21
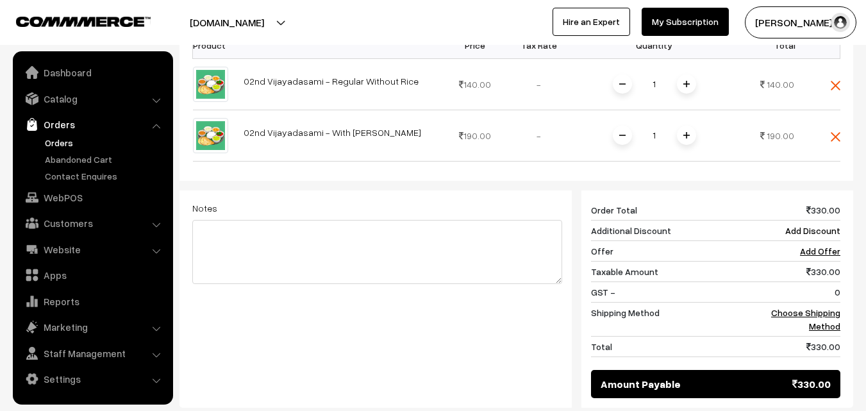
scroll to position [449, 0]
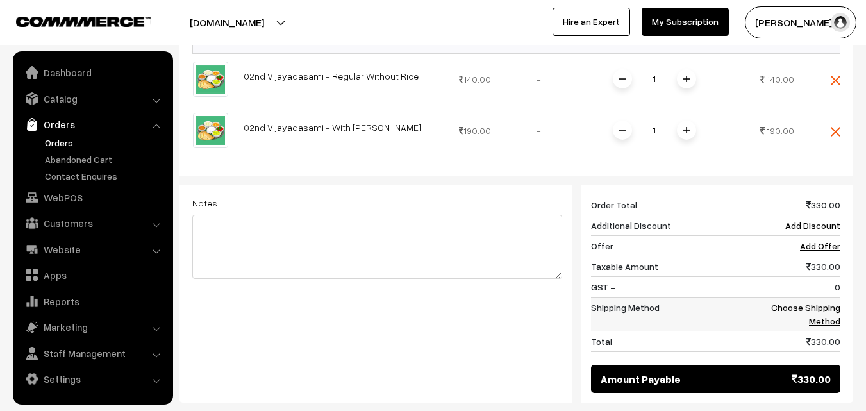
click at [789, 302] on link "Choose Shipping Method" at bounding box center [805, 314] width 69 height 24
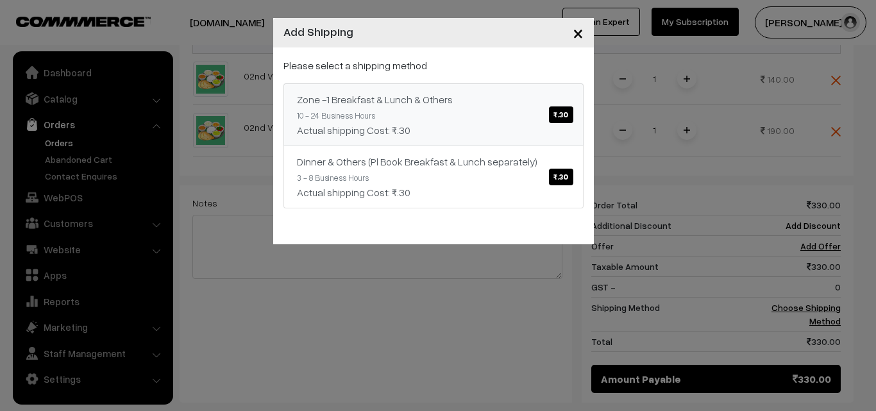
click at [496, 109] on link "Zone -1 Breakfast & Lunch & Others ₹.30 10 - 24 Business Hours Actual shipping …" at bounding box center [433, 114] width 300 height 63
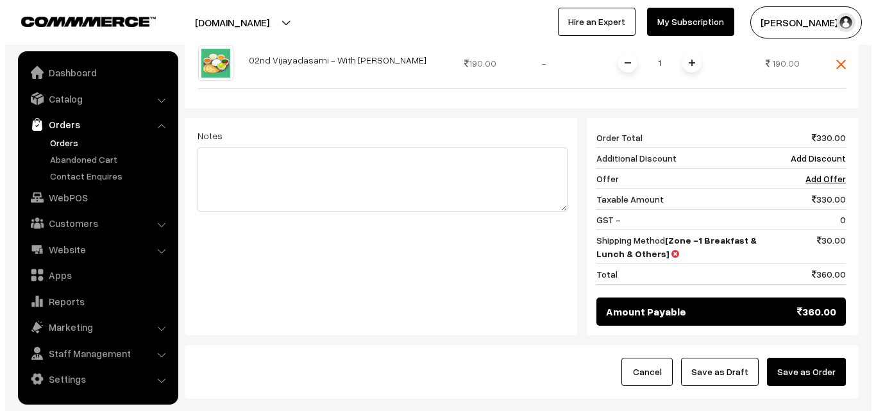
scroll to position [582, 0]
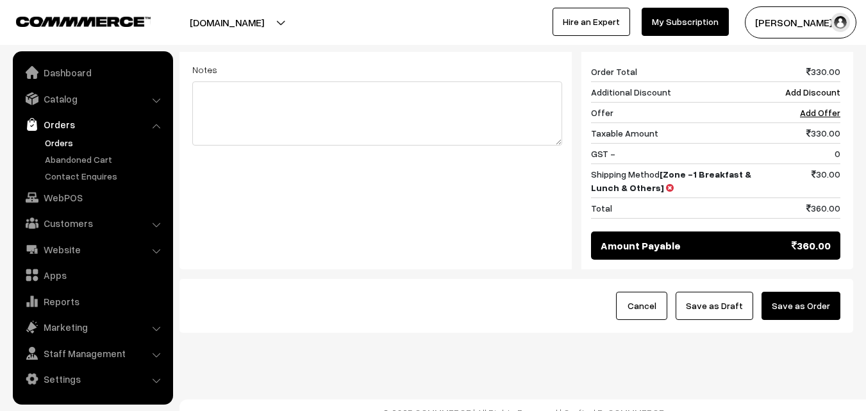
click at [816, 299] on button "Save as Order" at bounding box center [801, 306] width 79 height 28
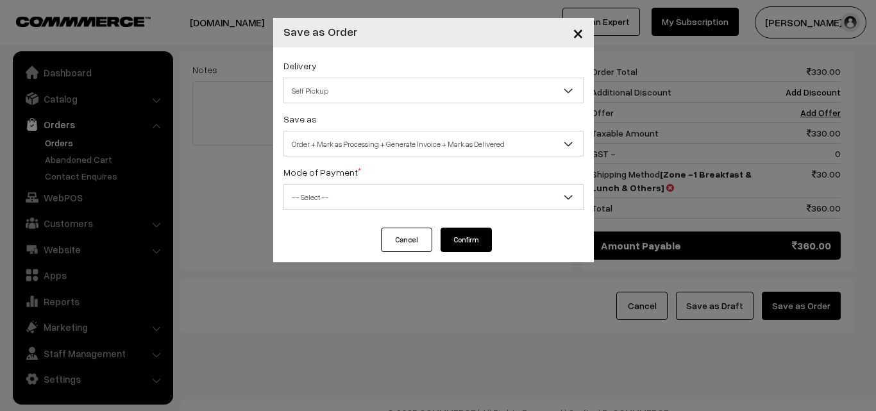
click at [315, 90] on span "Self Pickup" at bounding box center [433, 90] width 299 height 22
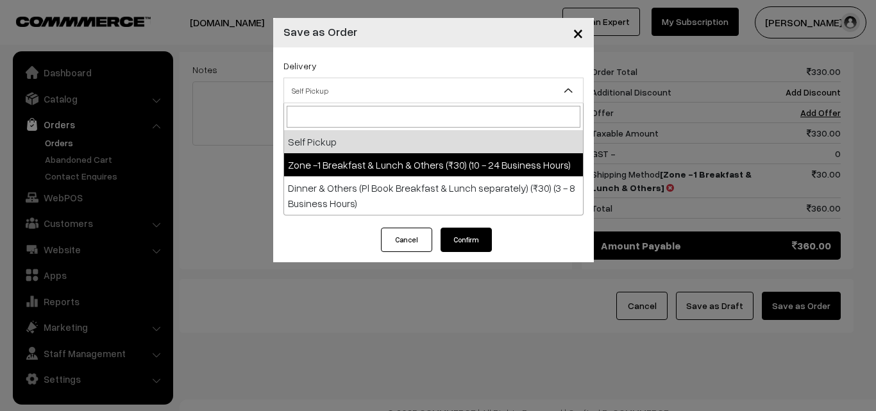
select select "ZON1"
select select "3"
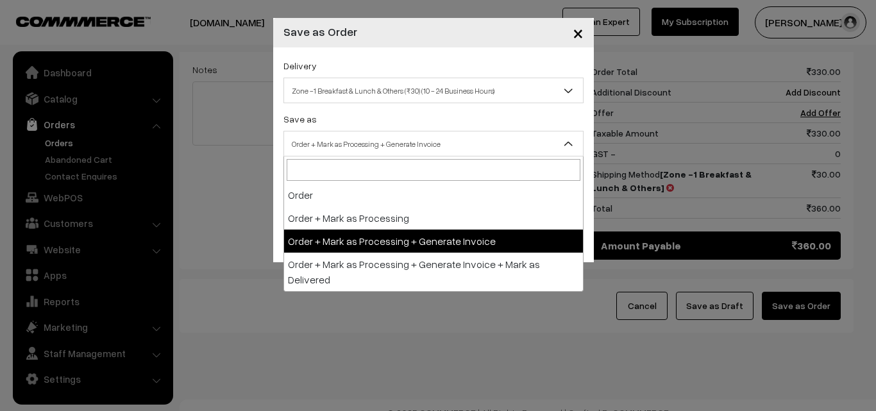
click at [337, 147] on span "Order + Mark as Processing + Generate Invoice" at bounding box center [433, 144] width 299 height 22
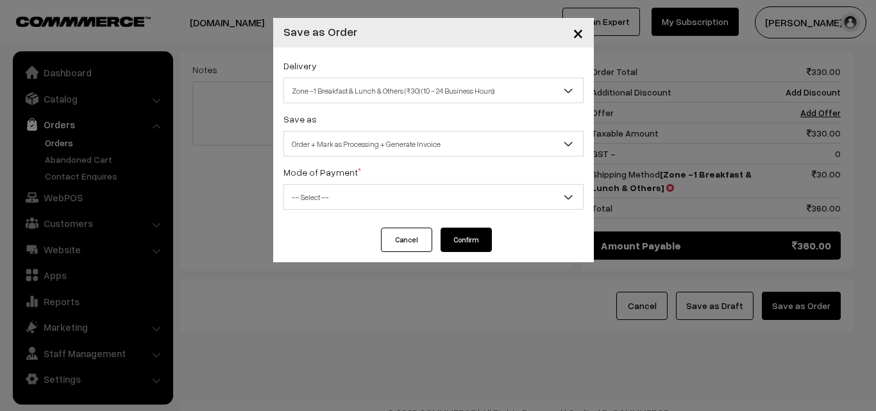
drag, startPoint x: 329, startPoint y: 202, endPoint x: 327, endPoint y: 209, distance: 7.5
click at [329, 202] on span "-- Select --" at bounding box center [433, 197] width 299 height 22
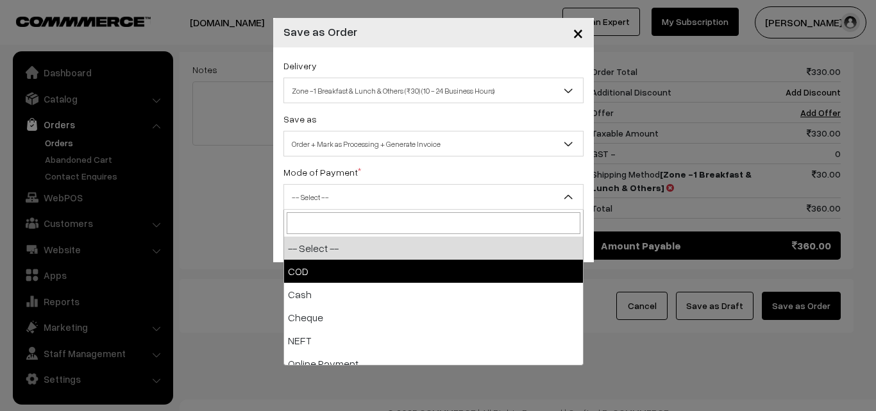
select select "1"
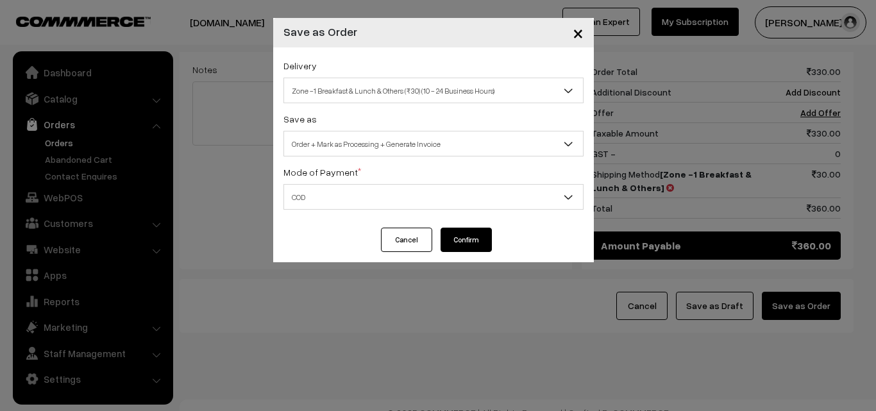
click at [465, 237] on button "Confirm" at bounding box center [465, 240] width 51 height 24
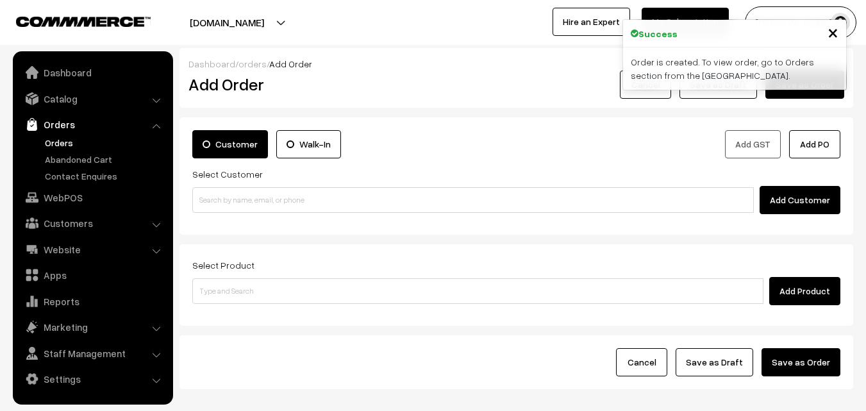
click at [67, 145] on link "Orders" at bounding box center [105, 142] width 127 height 13
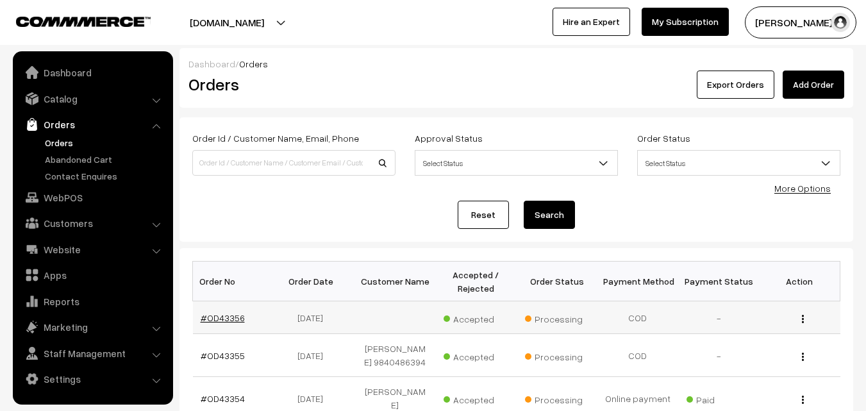
click at [216, 317] on link "#OD43356" at bounding box center [223, 317] width 44 height 11
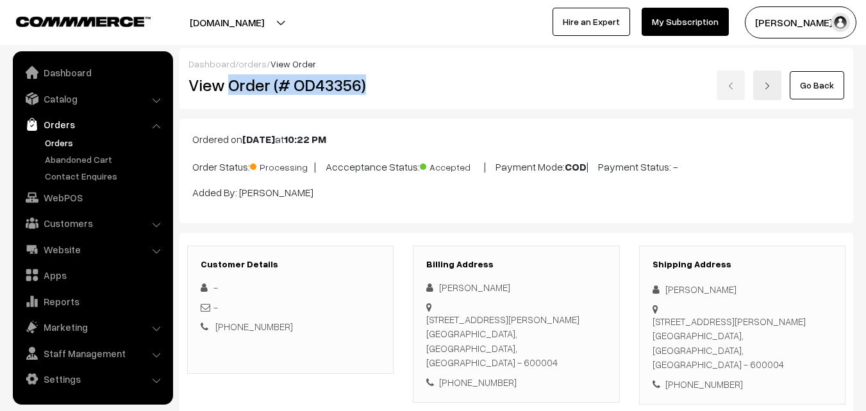
drag, startPoint x: 228, startPoint y: 83, endPoint x: 373, endPoint y: 84, distance: 145.5
click at [373, 84] on h2 "View Order (# OD43356)" at bounding box center [291, 85] width 206 height 20
copy h2 "Order (# OD43356)"
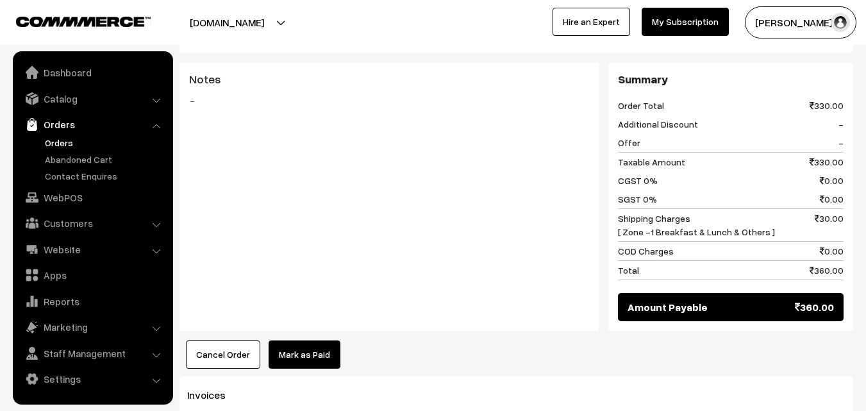
scroll to position [721, 0]
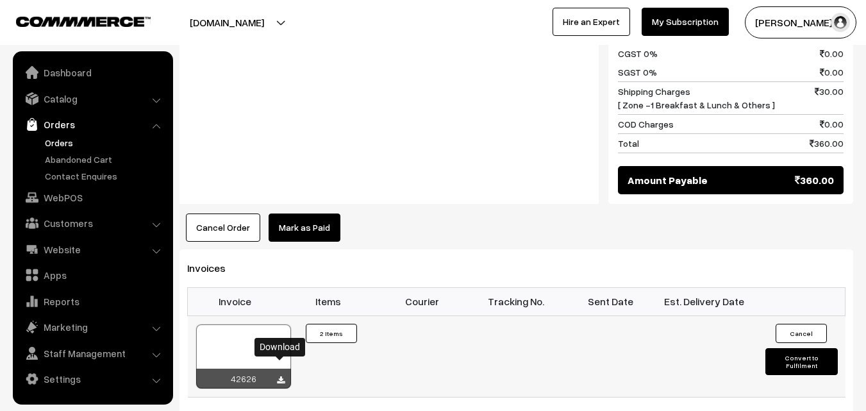
click at [279, 376] on icon at bounding box center [281, 380] width 8 height 8
click at [63, 144] on link "Orders" at bounding box center [105, 142] width 127 height 13
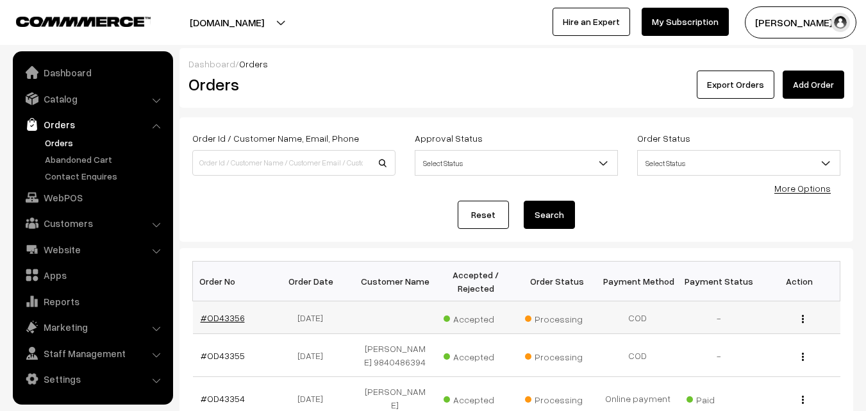
click at [235, 316] on link "#OD43356" at bounding box center [223, 317] width 44 height 11
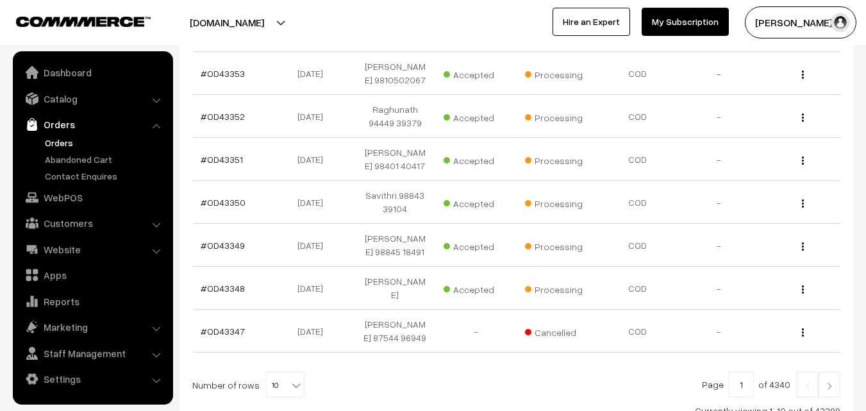
scroll to position [447, 0]
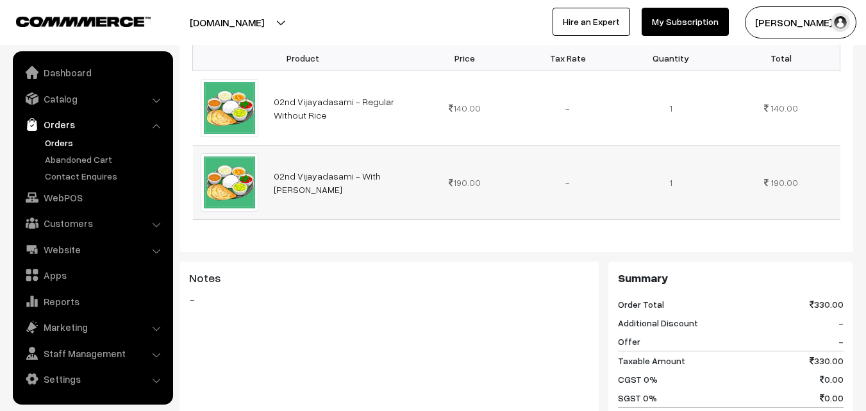
scroll to position [705, 0]
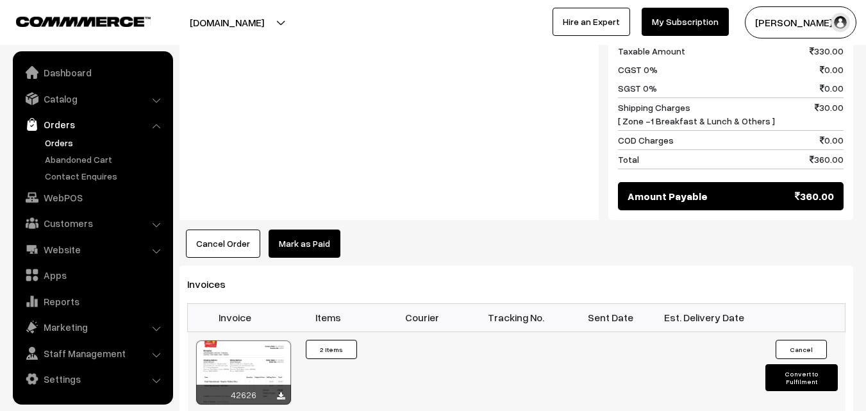
click at [245, 385] on div "42626" at bounding box center [243, 395] width 95 height 20
click at [245, 358] on div at bounding box center [243, 372] width 95 height 64
click at [53, 142] on link "Orders" at bounding box center [105, 142] width 127 height 13
